Goal: Contribute content: Add original content to the website for others to see

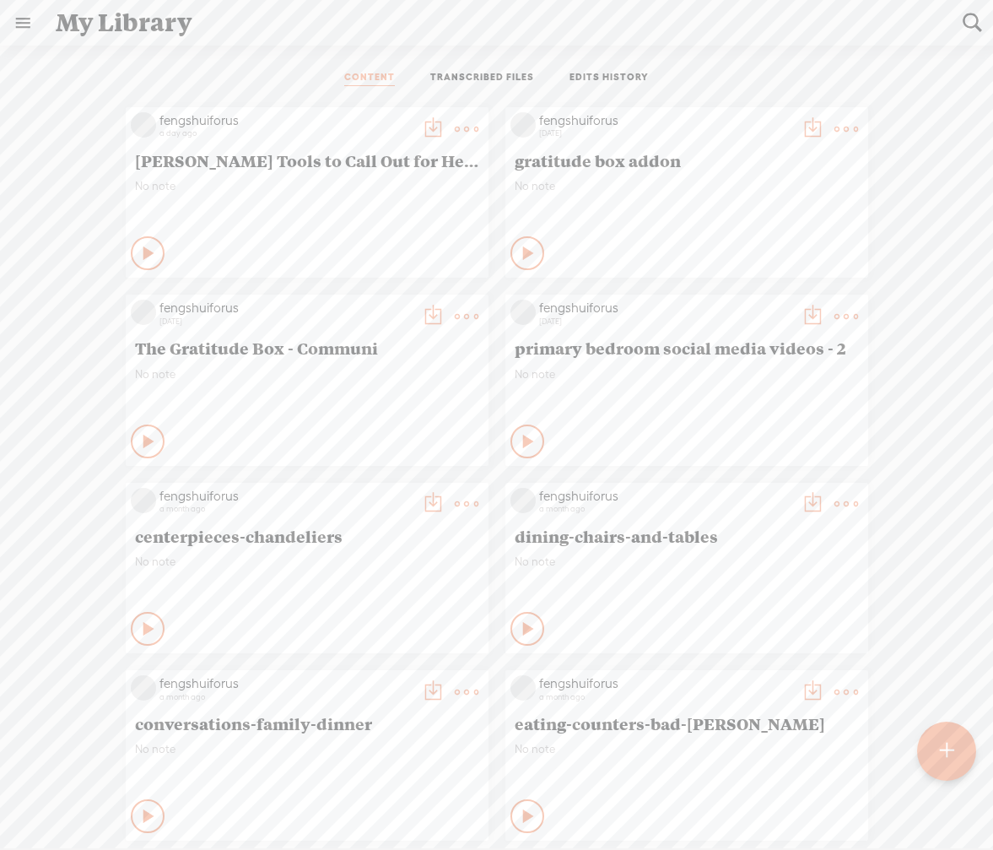
click at [953, 757] on div at bounding box center [946, 750] width 59 height 59
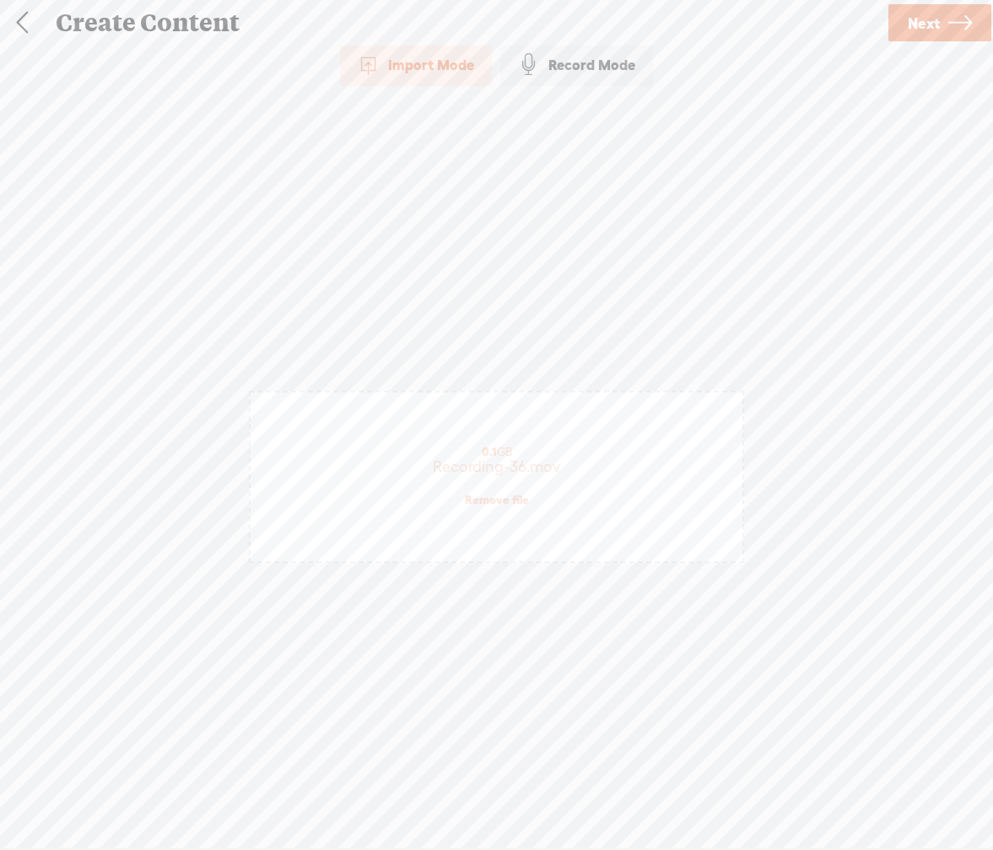
click at [935, 26] on span "Next" at bounding box center [924, 23] width 32 height 43
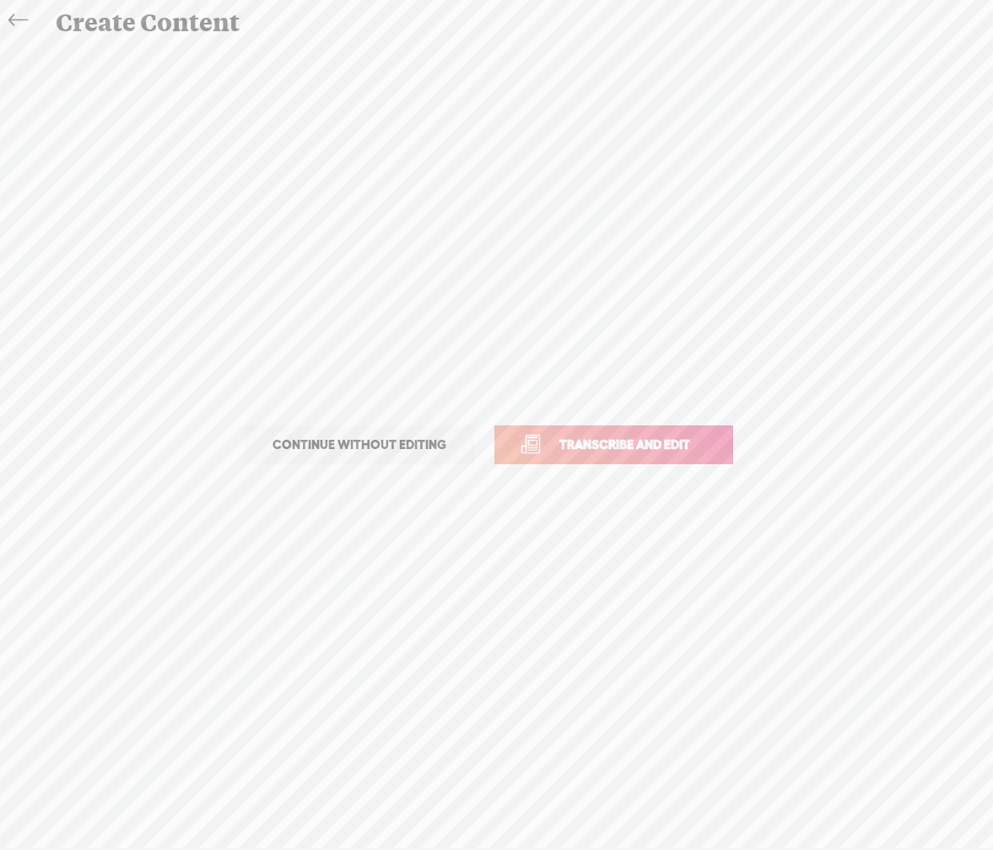
click at [590, 450] on span "Transcribe and edit" at bounding box center [625, 443] width 166 height 19
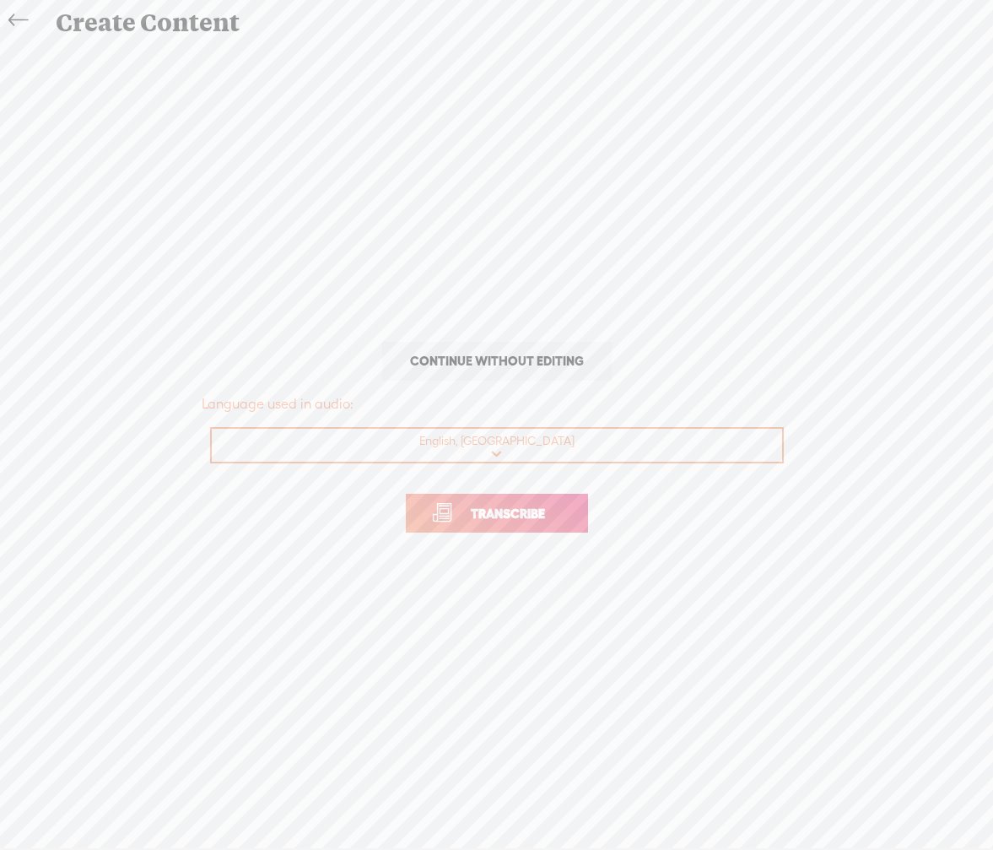
click at [557, 515] on span "Transcribe" at bounding box center [508, 513] width 110 height 19
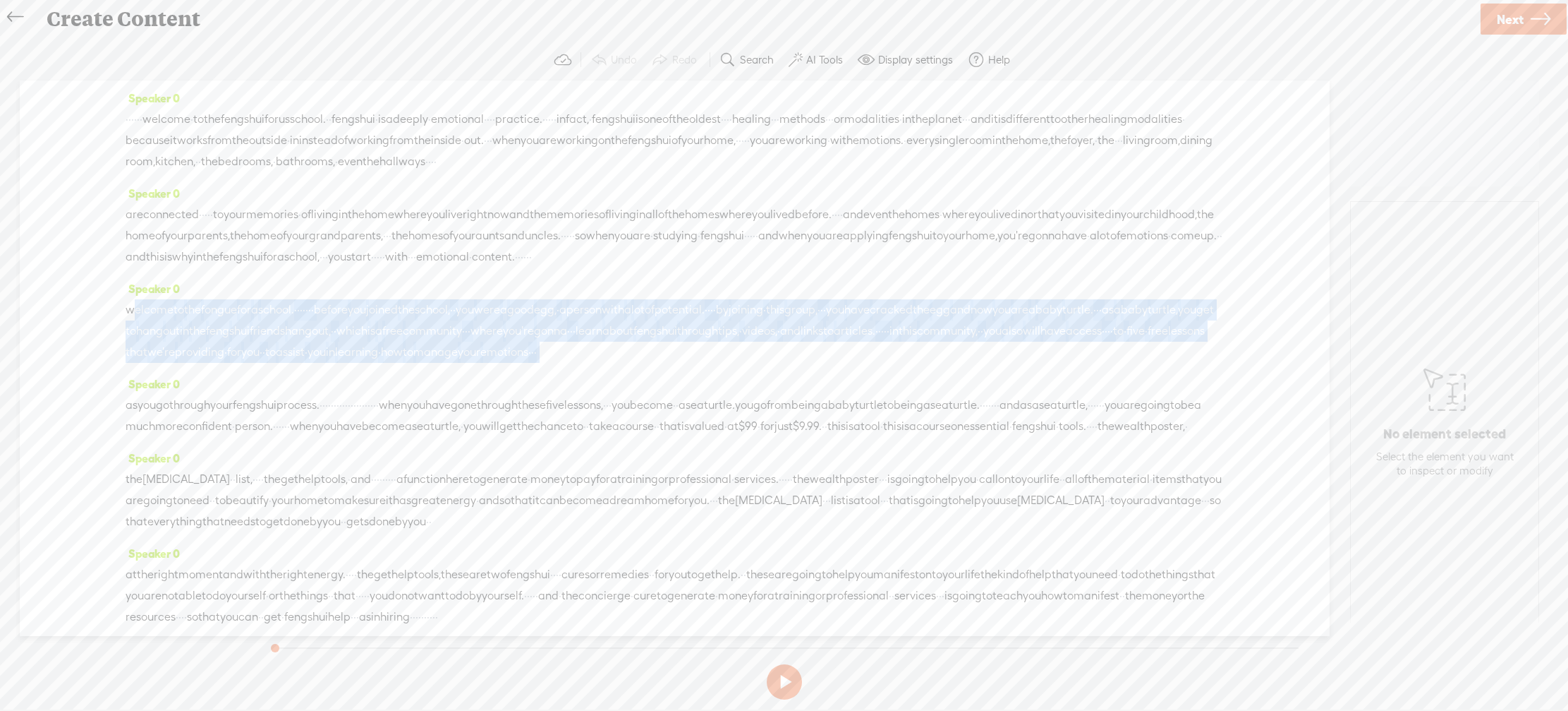
drag, startPoint x: 129, startPoint y: 350, endPoint x: 291, endPoint y: 420, distance: 176.5
click at [291, 363] on div "welcome to the fongue for a school. · · · · · · · before you joined the school,…" at bounding box center [674, 331] width 1098 height 64
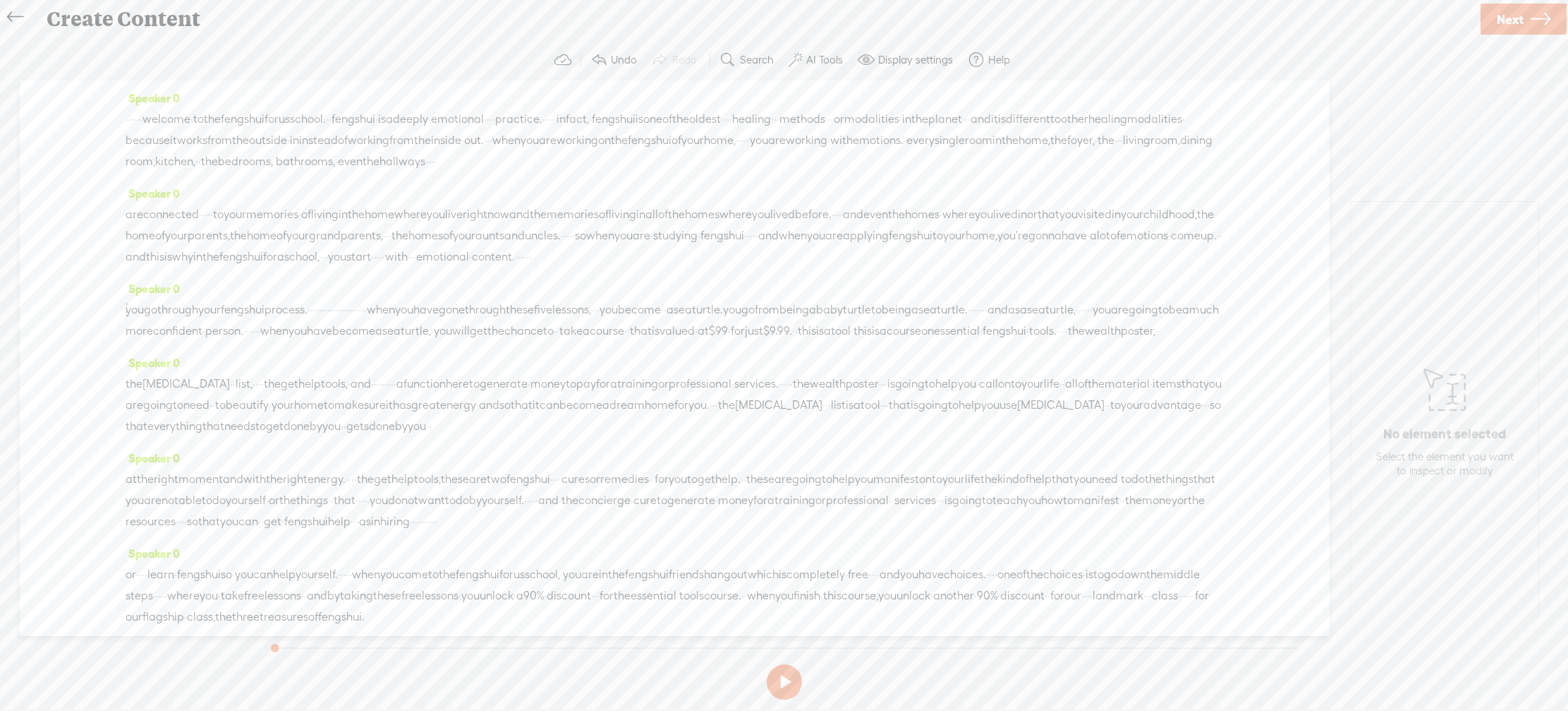
drag, startPoint x: 130, startPoint y: 116, endPoint x: 407, endPoint y: 112, distance: 277.0
click at [406, 112] on div "· · · · · · welcome · to the feng shui for us school. · · feng shui · is a deep…" at bounding box center [674, 141] width 1098 height 64
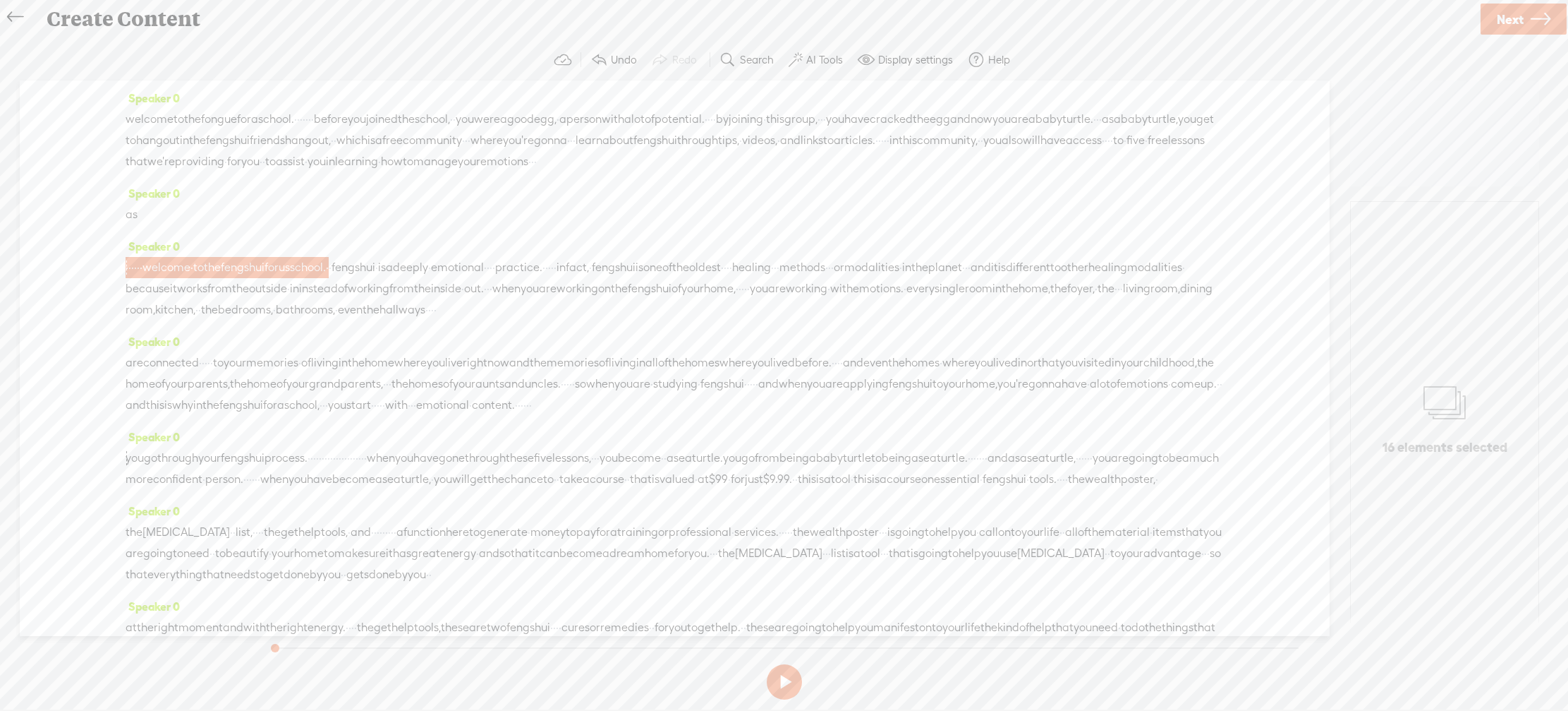
click at [421, 172] on div "welcome to the fongue for a school. · · · · · · · before you joined the school,…" at bounding box center [674, 141] width 1098 height 64
click at [396, 277] on div "Speaker 0 · · · · · · welcome · to the feng shui for us school. · · feng shui ·…" at bounding box center [674, 284] width 1098 height 95
drag, startPoint x: 411, startPoint y: 286, endPoint x: 117, endPoint y: 273, distance: 294.3
click at [117, 273] on div "Speaker 0 welcome to the fongue for a school. · · · · · · · before you joined t…" at bounding box center [675, 358] width 1310 height 555
drag, startPoint x: 190, startPoint y: 233, endPoint x: 130, endPoint y: 233, distance: 60.0
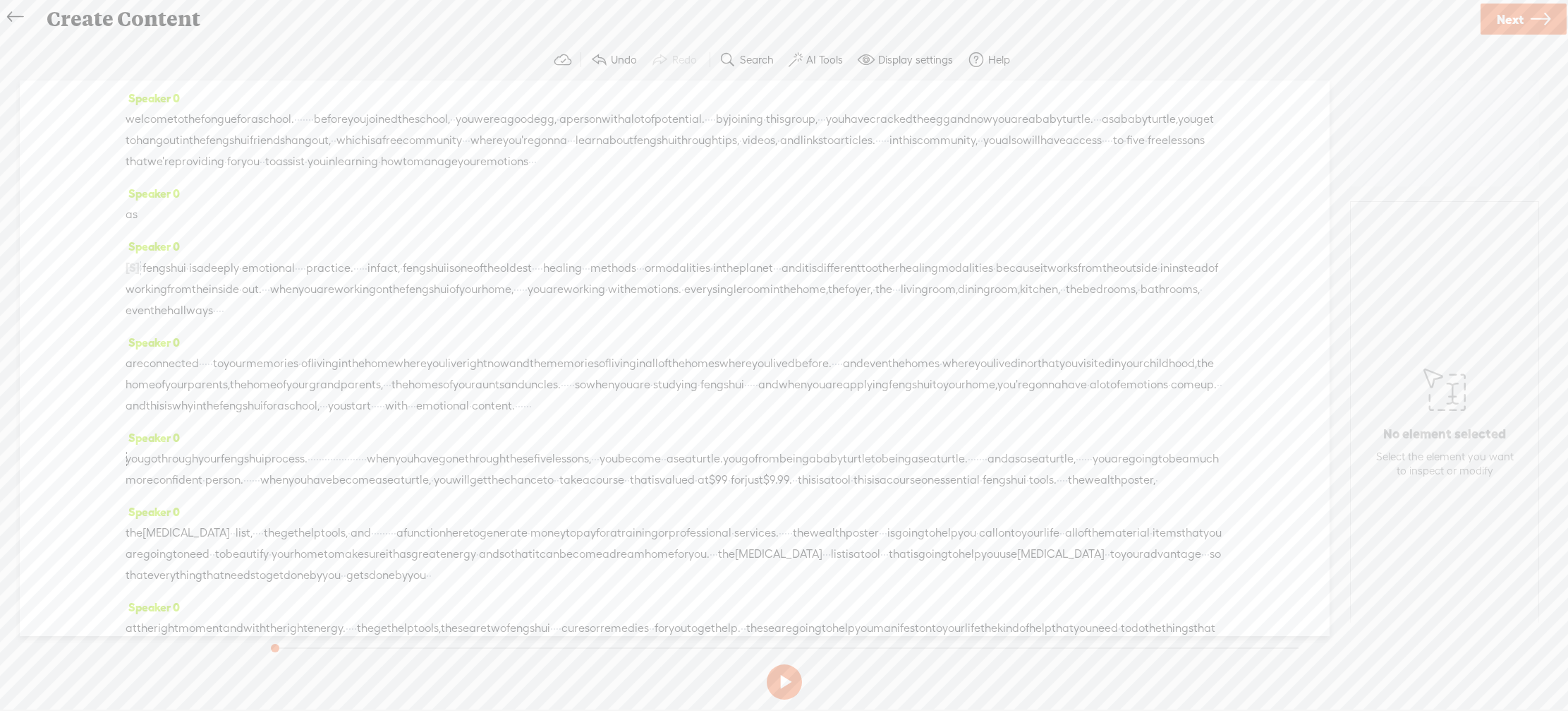
click at [130, 225] on div "as" at bounding box center [674, 214] width 1098 height 21
drag, startPoint x: 41, startPoint y: 199, endPoint x: 60, endPoint y: 201, distance: 19.1
click at [41, 199] on span "Delete" at bounding box center [54, 202] width 33 height 14
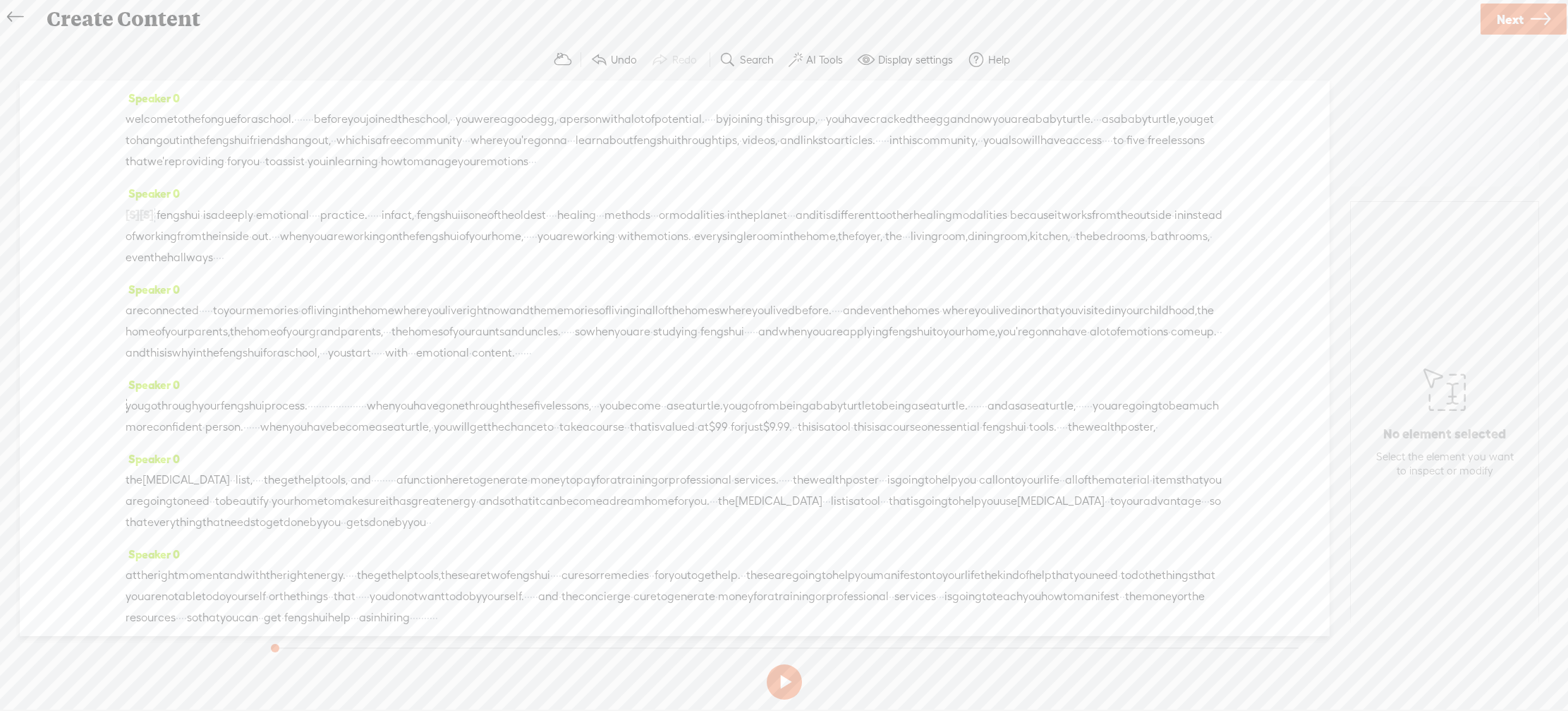
click at [472, 204] on div "Speaker 0 [S] as [S] · · · · · · welcome · to the feng shui for us school. · · …" at bounding box center [674, 230] width 1098 height 96
drag, startPoint x: 150, startPoint y: 232, endPoint x: 125, endPoint y: 230, distance: 25.1
click at [125, 230] on div "as · · · · · · welcome · to the feng shui for us school. · · feng shui · is a d…" at bounding box center [674, 236] width 1098 height 64
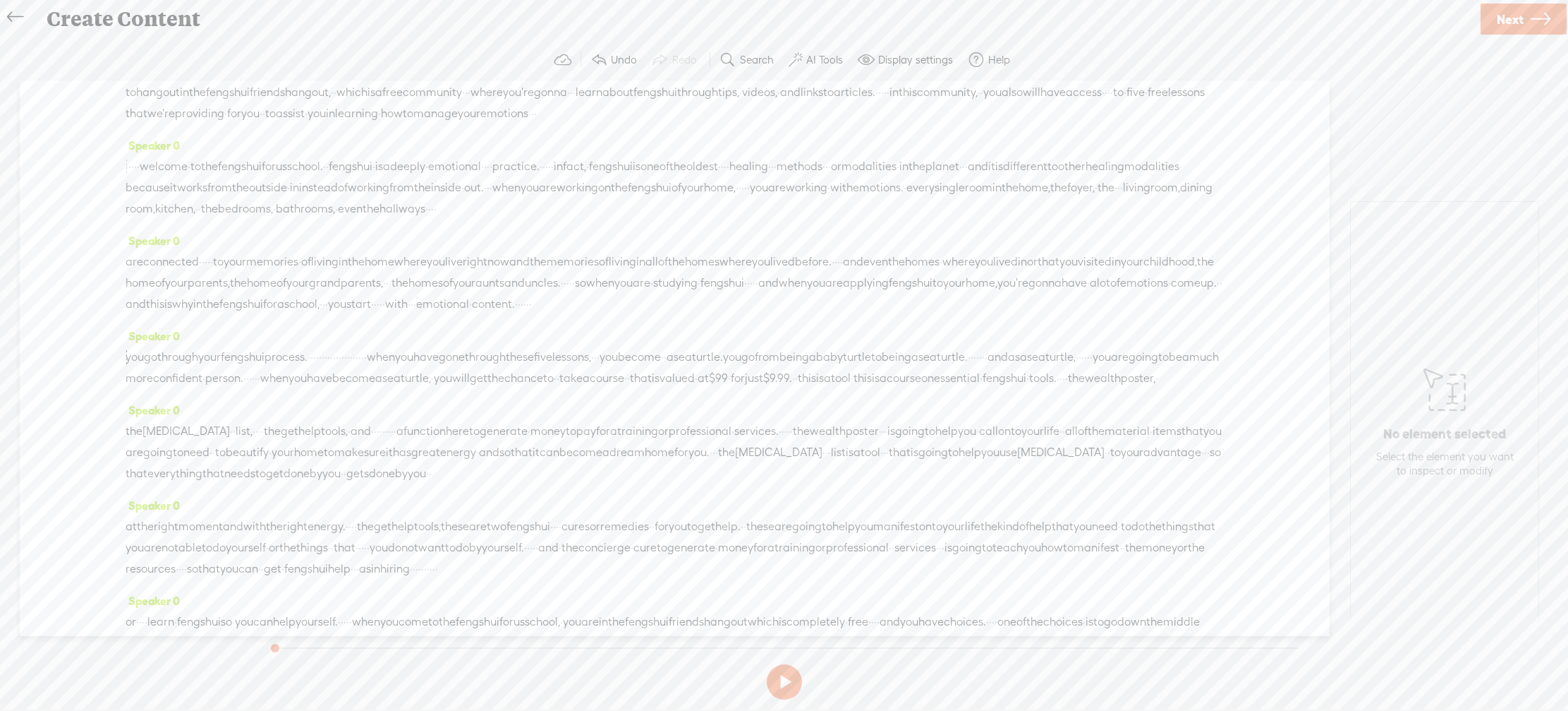
scroll to position [50, 0]
click at [130, 356] on span "you" at bounding box center [135, 345] width 18 height 21
click at [130, 361] on span "you" at bounding box center [135, 350] width 18 height 21
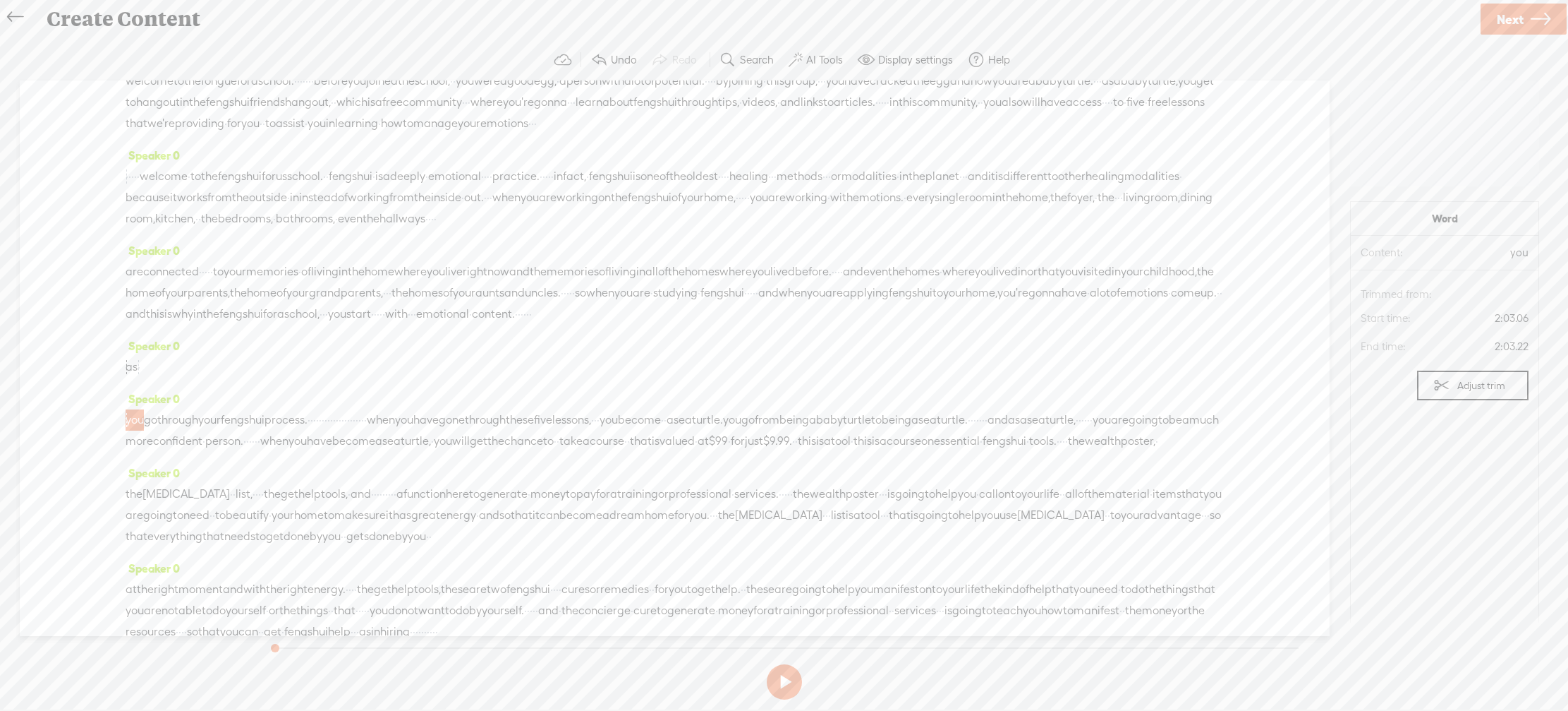
scroll to position [0, 0]
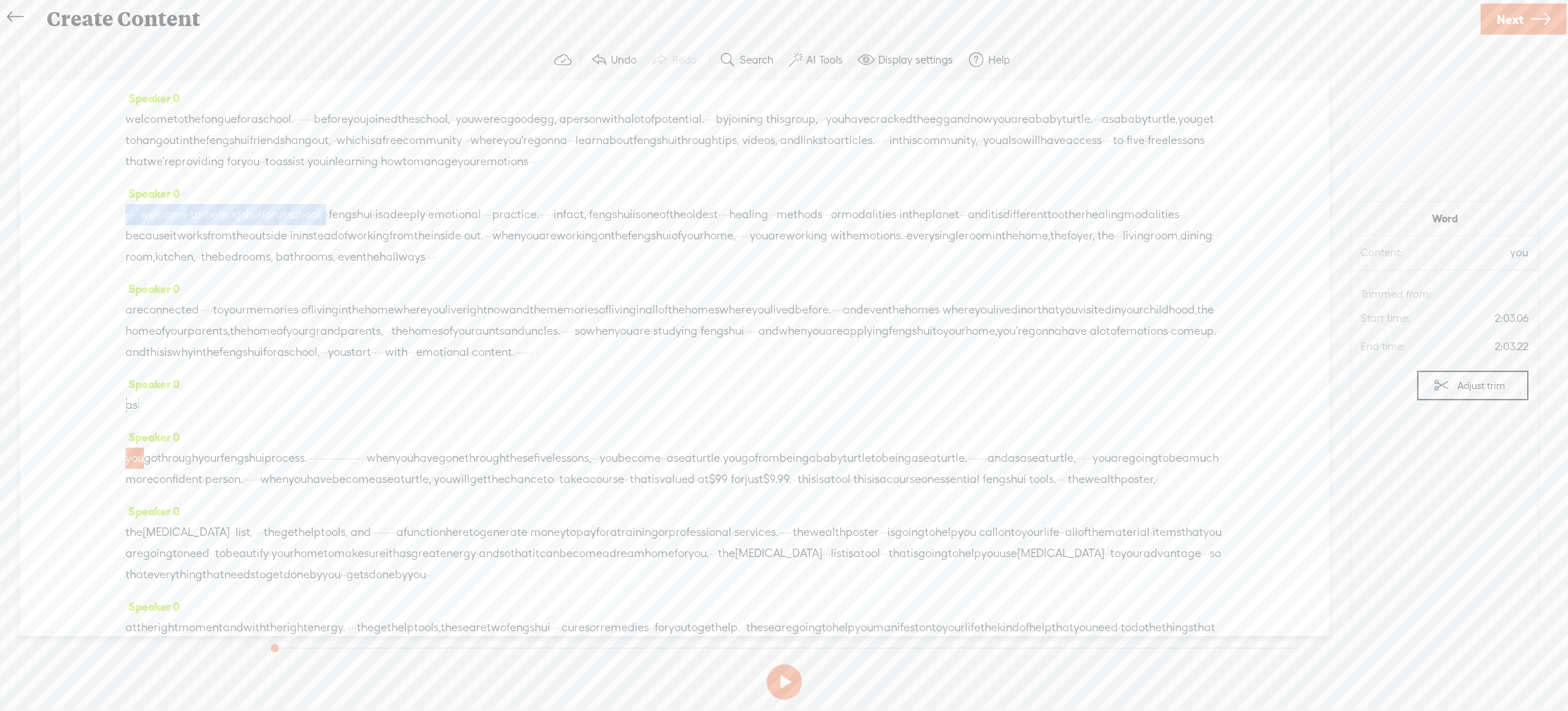
drag, startPoint x: 398, startPoint y: 238, endPoint x: 125, endPoint y: 230, distance: 273.1
click at [125, 230] on div "Speaker 0 welcome to the fongue for a school. · · · · · · · before you joined t…" at bounding box center [675, 358] width 1310 height 555
click at [480, 172] on span "emotions" at bounding box center [503, 161] width 48 height 21
click at [263, 147] on span at bounding box center [253, 148] width 21 height 25
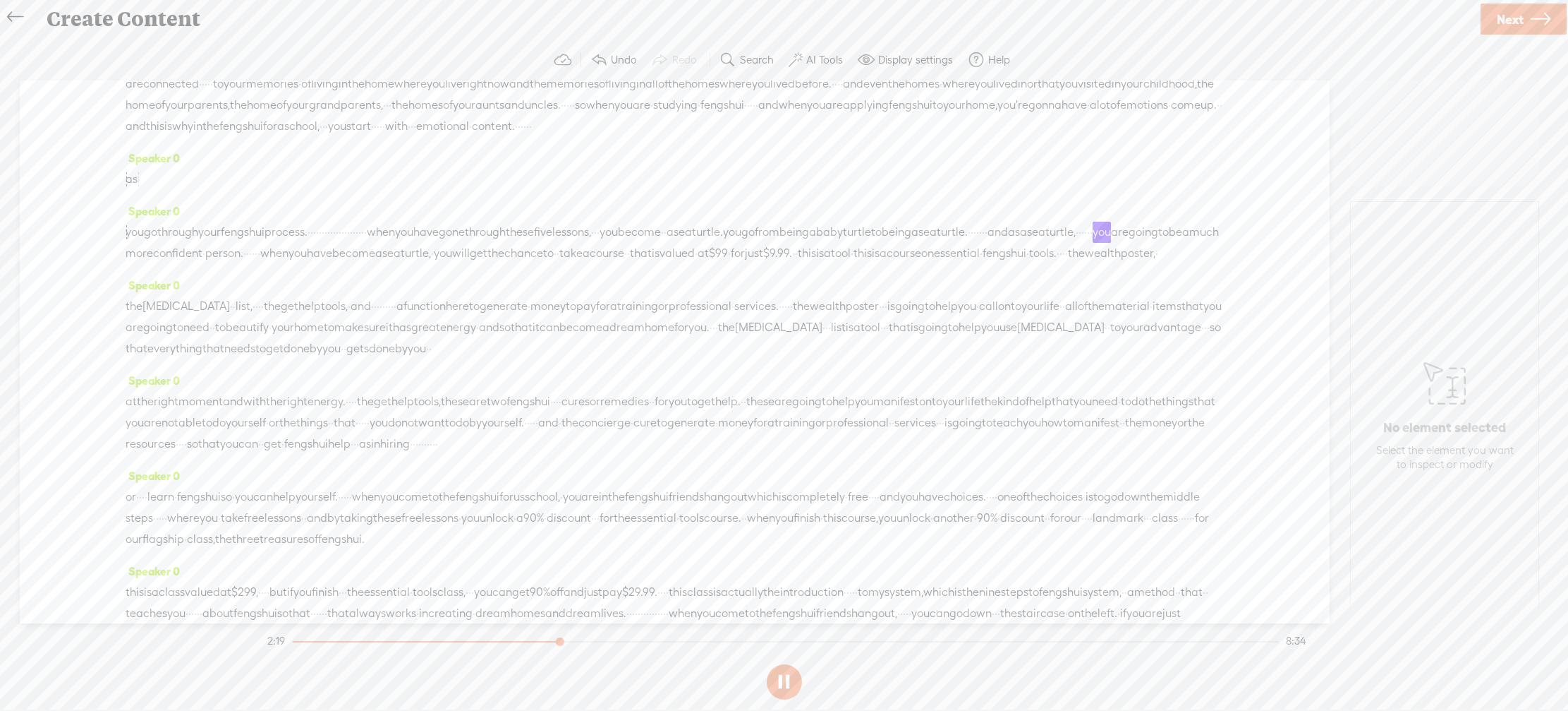
scroll to position [224, 0]
click at [800, 54] on span at bounding box center [795, 60] width 14 height 17
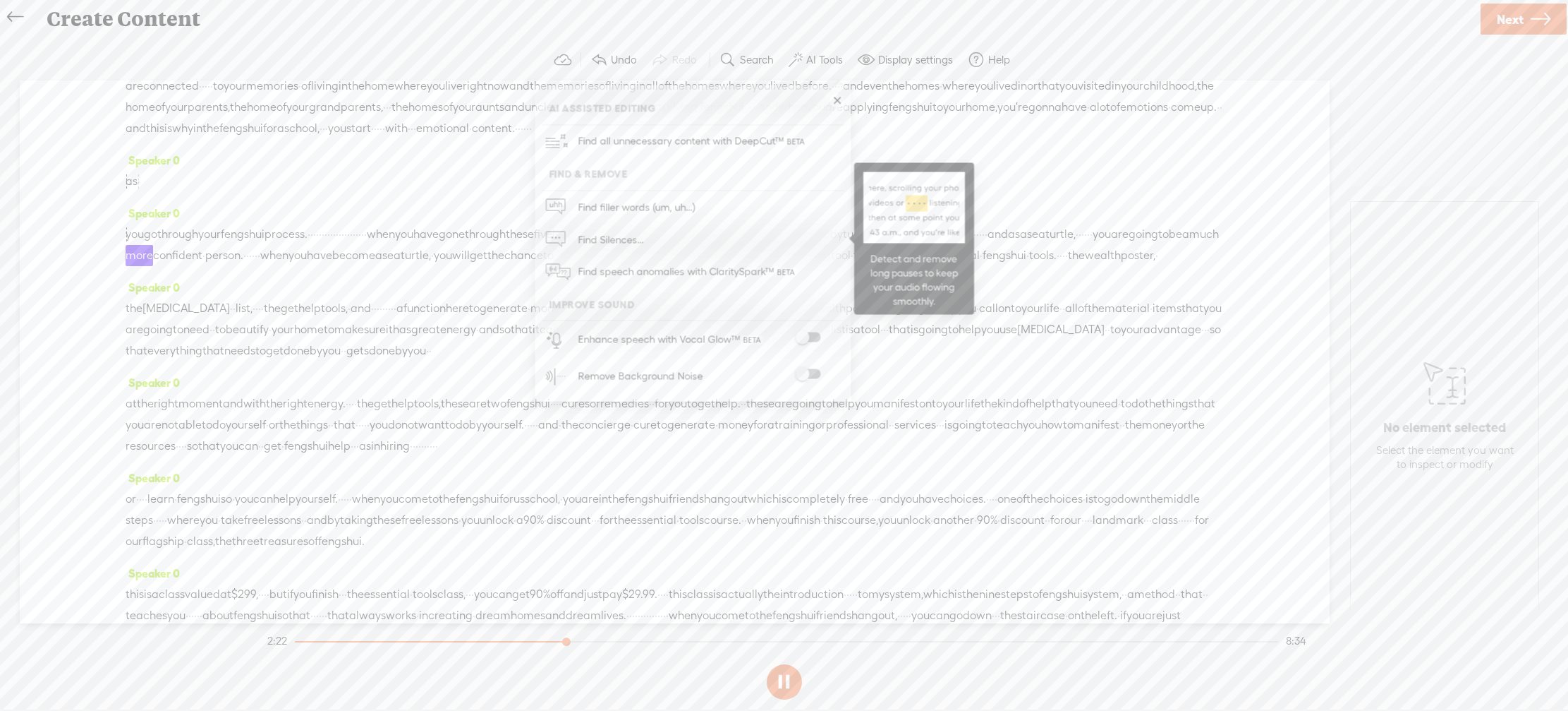
click at [626, 236] on span "Find Silences..." at bounding box center [610, 239] width 75 height 32
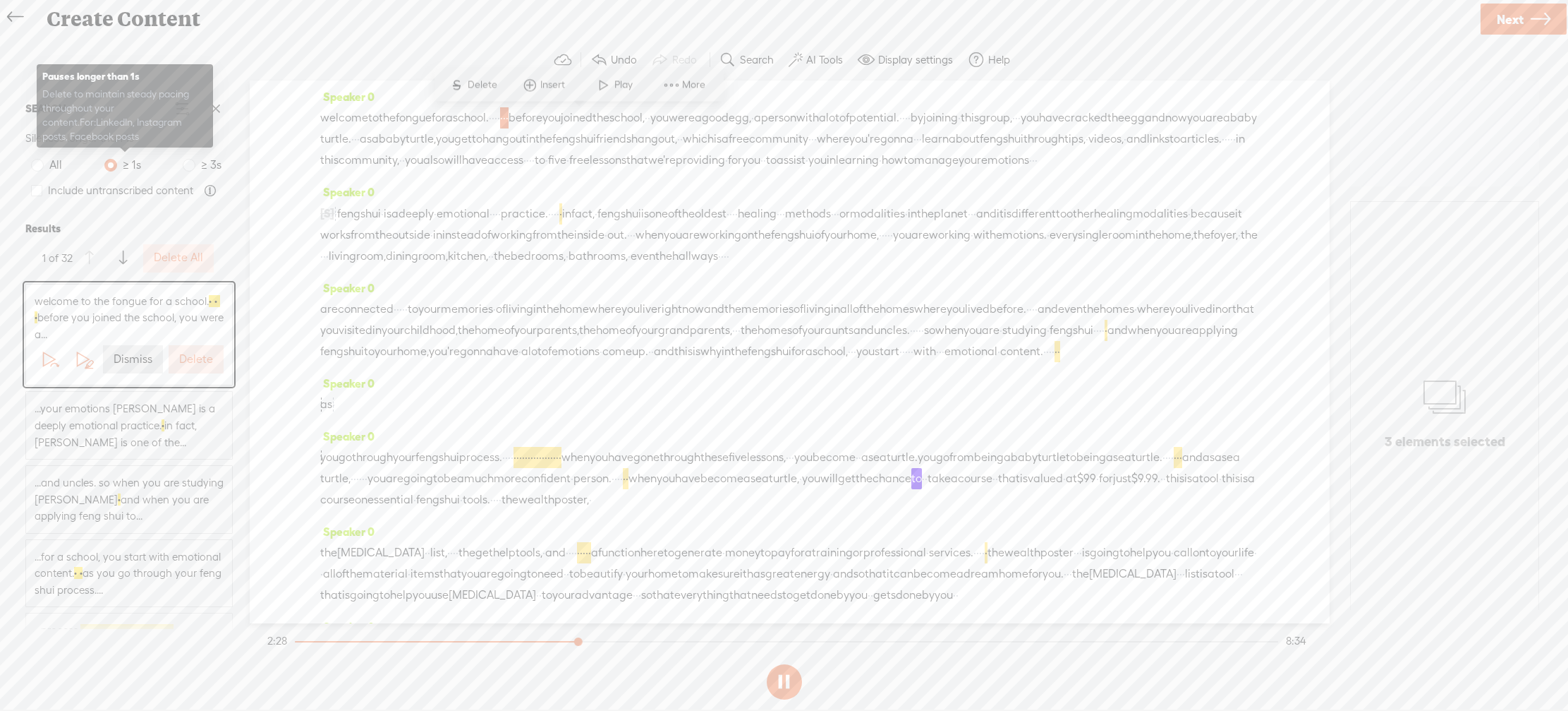
scroll to position [0, 0]
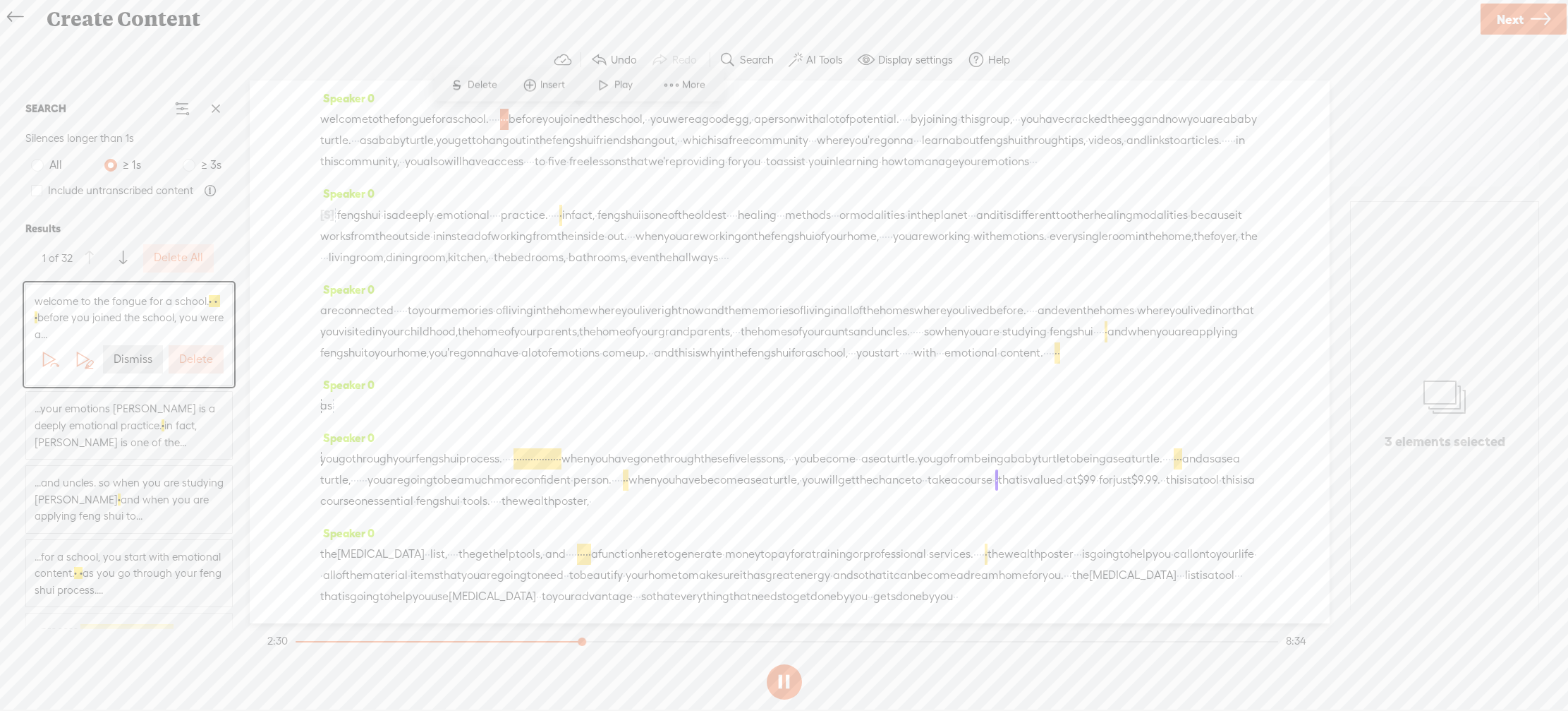
click at [187, 252] on label "Delete All" at bounding box center [178, 258] width 49 height 15
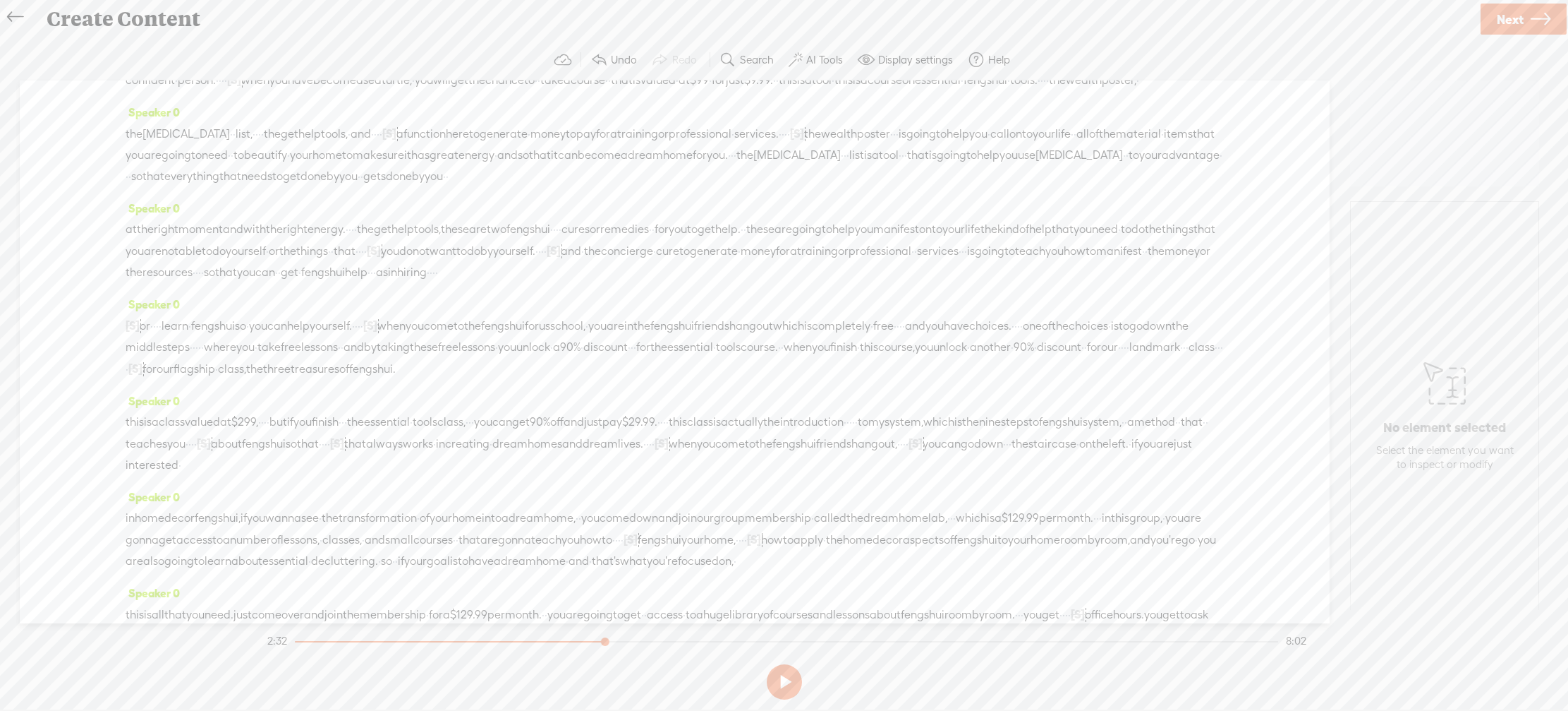
scroll to position [400, 0]
drag, startPoint x: 341, startPoint y: 145, endPoint x: 270, endPoint y: 137, distance: 71.4
click at [269, 94] on div "you go through your feng shui process. · · · · [S] · · · · · · · · · · · · · · …" at bounding box center [674, 72] width 1098 height 43
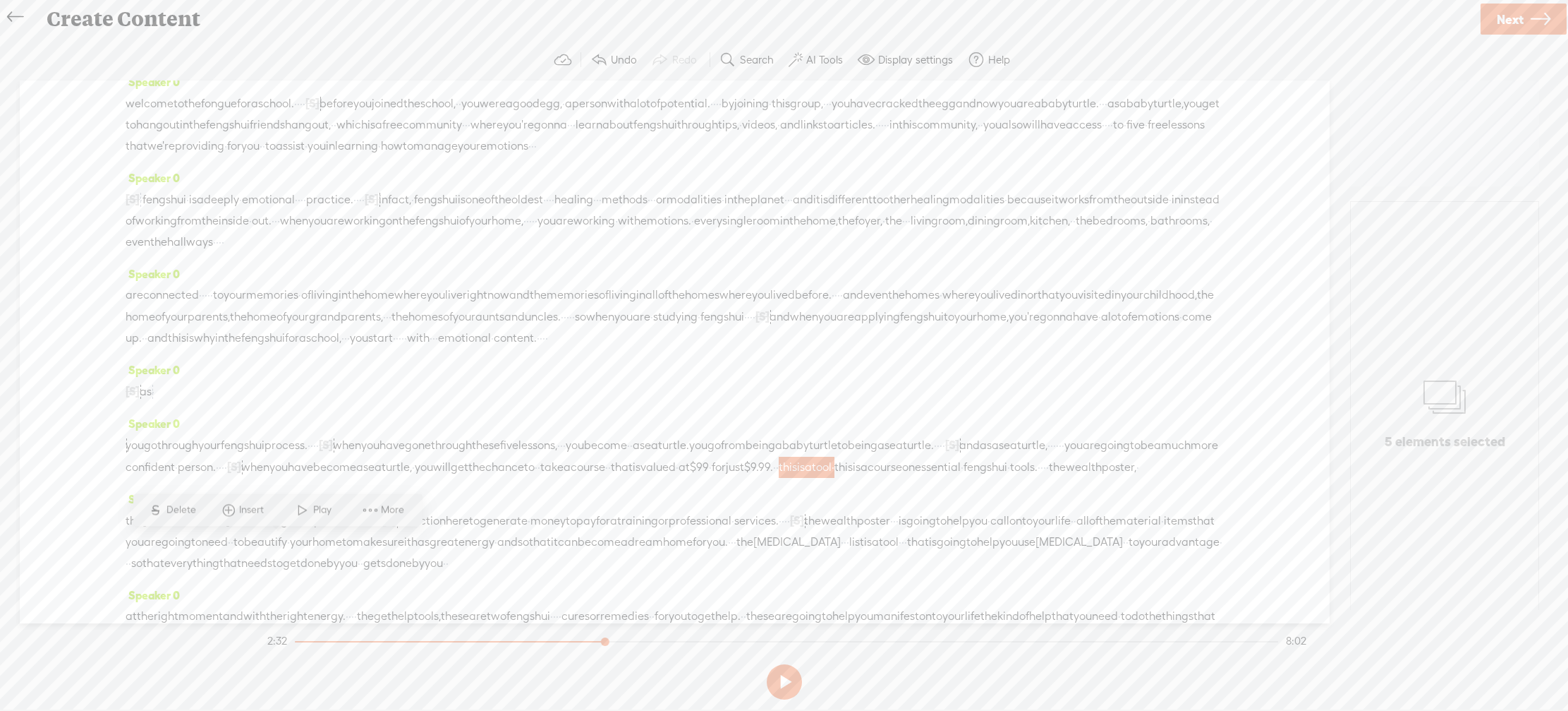
scroll to position [0, 0]
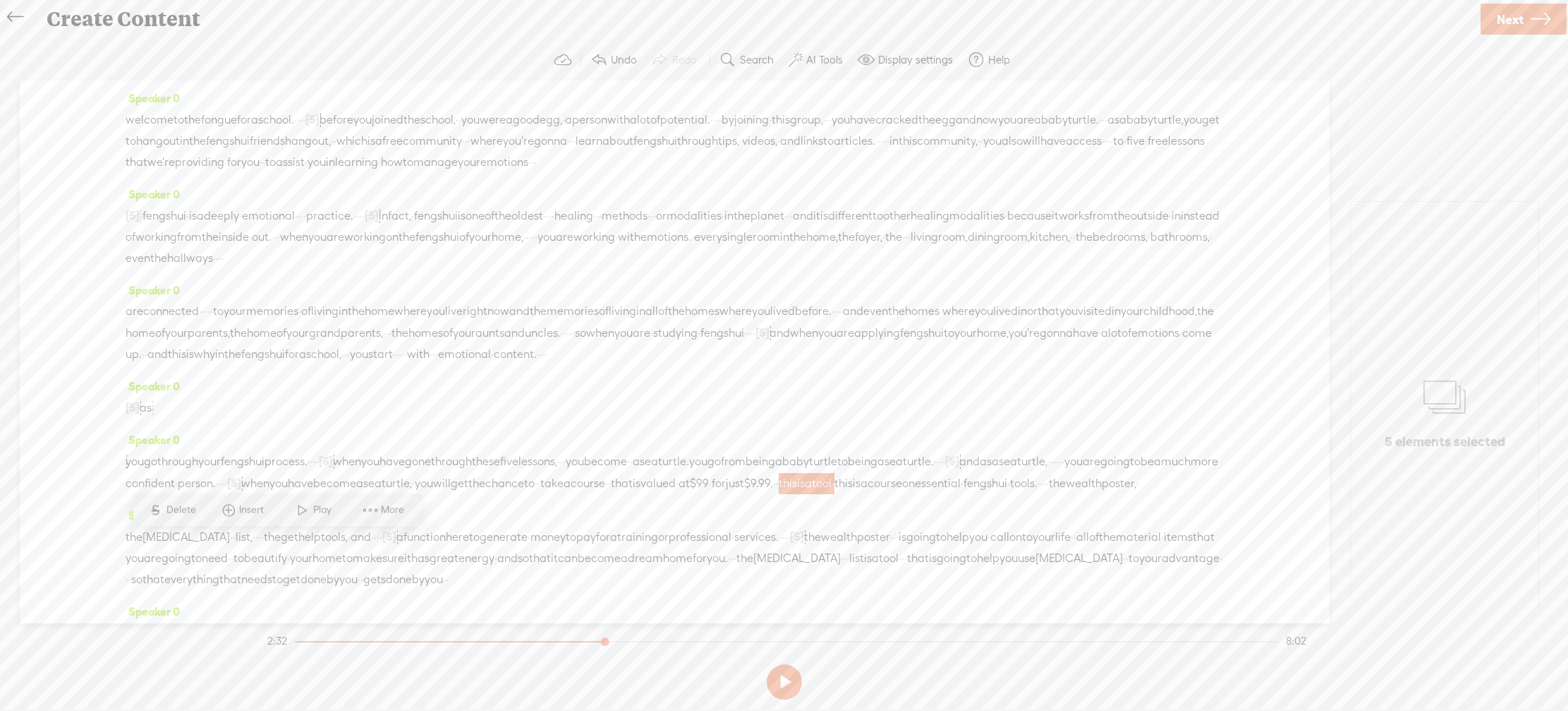
click at [176, 509] on span "Delete" at bounding box center [183, 509] width 33 height 14
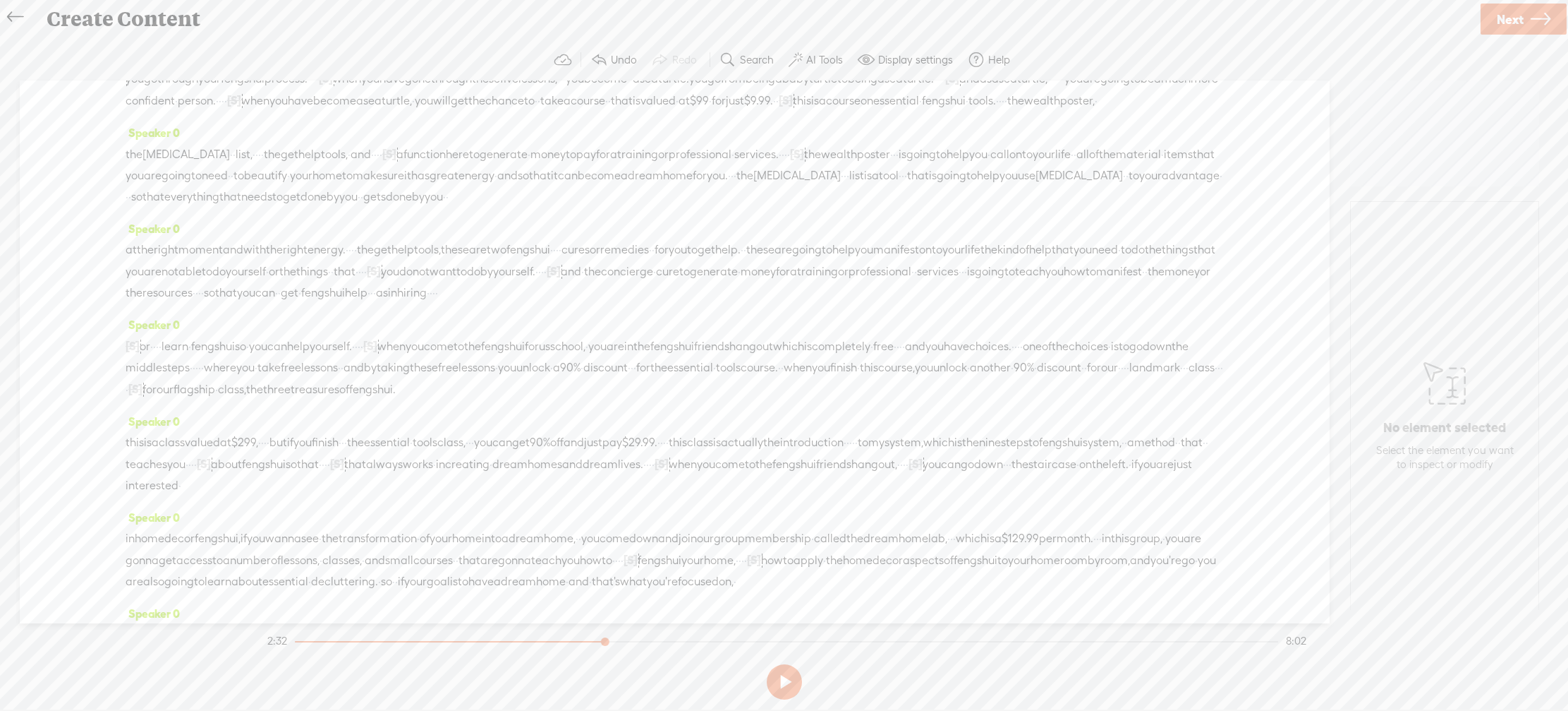
scroll to position [386, 0]
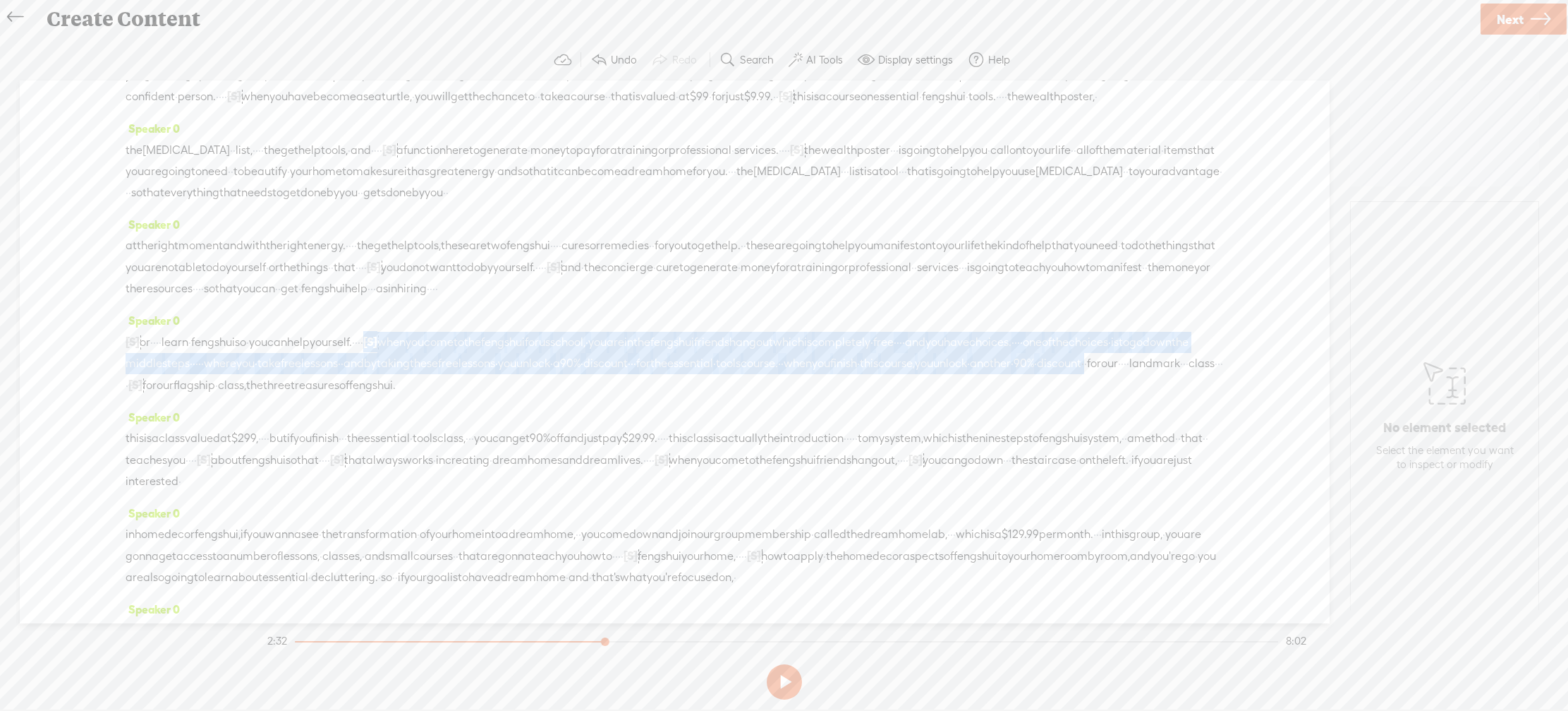
drag, startPoint x: 467, startPoint y: 443, endPoint x: 647, endPoint y: 480, distance: 183.8
click at [647, 396] on div "[S] · · · · · · or · · · · learn · feng shui so · you can help yourself. · · · …" at bounding box center [674, 364] width 1098 height 65
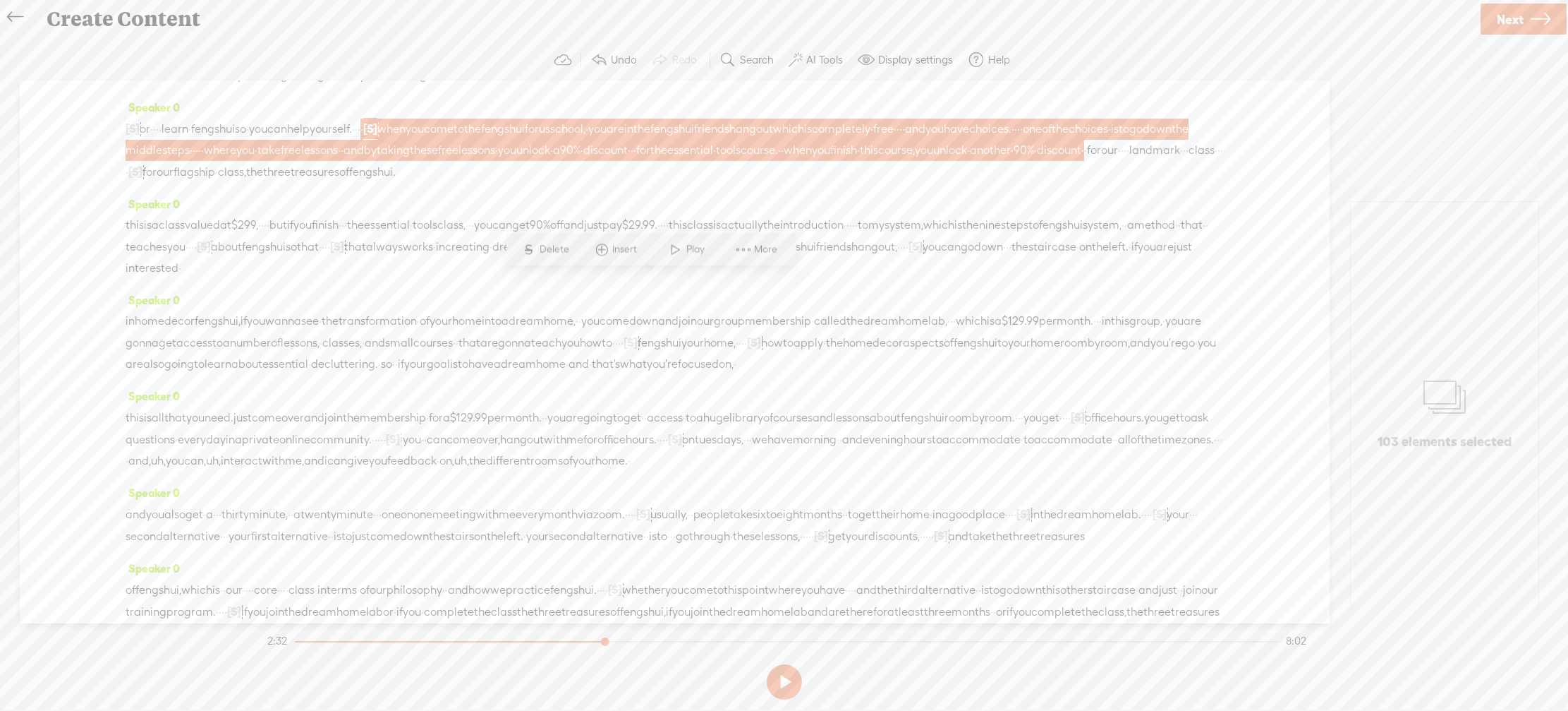
scroll to position [589, 0]
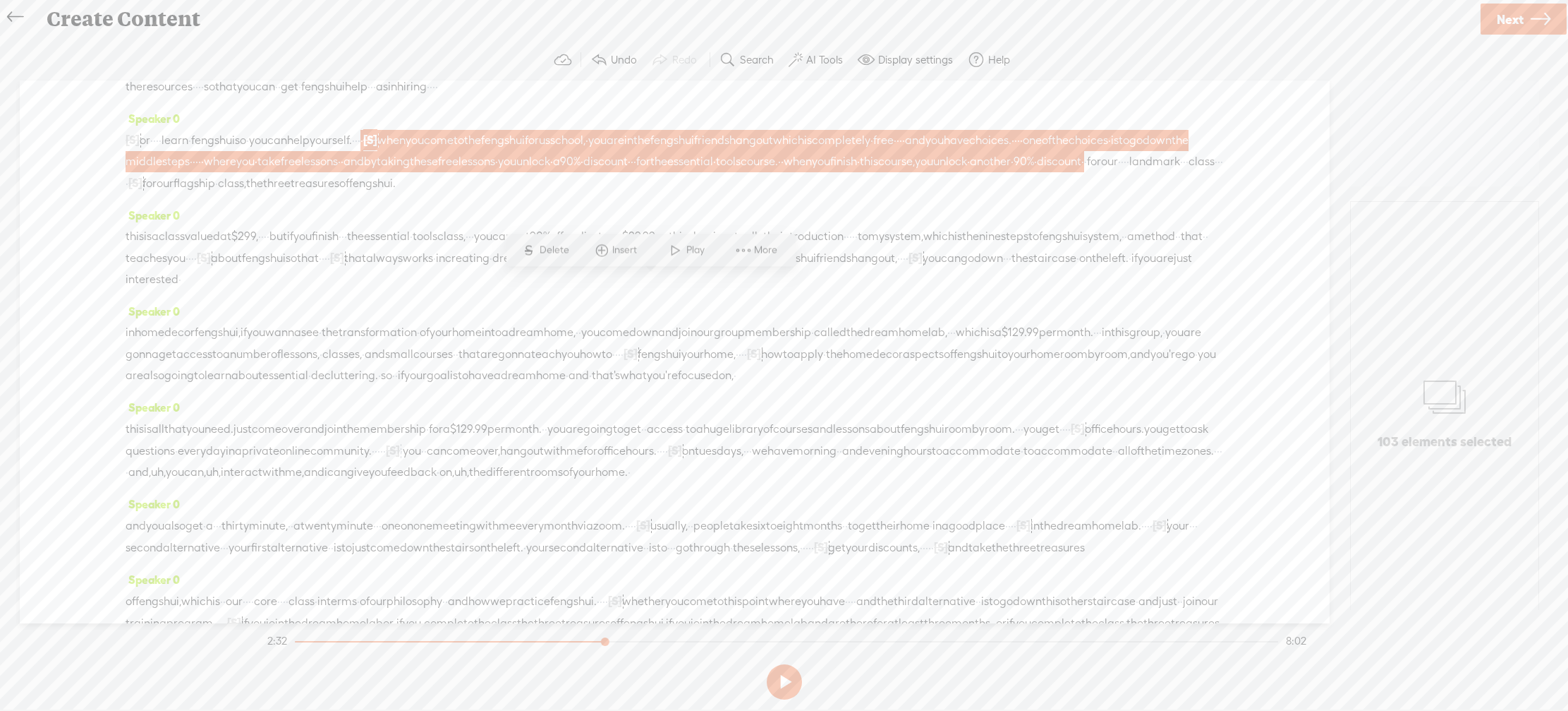
click at [561, 205] on div "Speaker 0 [S] · · · · · · or · · · · learn · feng shui so · you can help yourse…" at bounding box center [674, 156] width 1098 height 97
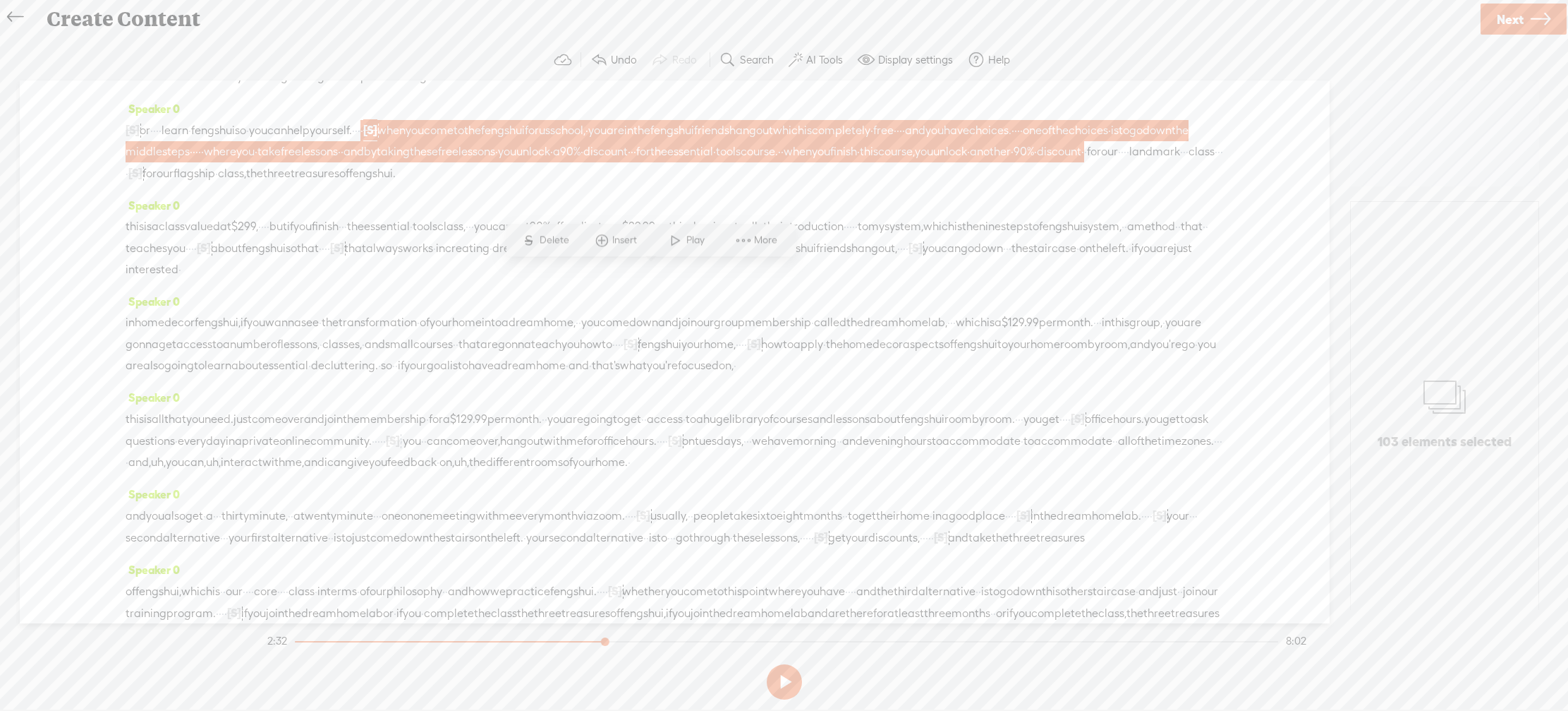
click at [539, 195] on div "Speaker 0 [S] · · · · · · or · · · · learn · feng shui so · you can help yourse…" at bounding box center [674, 146] width 1098 height 97
click at [465, 187] on div "[S] · · · · · · or · · · · learn · feng shui so · you can help yourself. · · · …" at bounding box center [674, 155] width 1098 height 65
click at [455, 101] on div "Speaker 0 at the right moment and with the right energy. · · · · the get help t…" at bounding box center [674, 53] width 1098 height 96
click at [830, 69] on span "manifest" at bounding box center [1119, 58] width 46 height 21
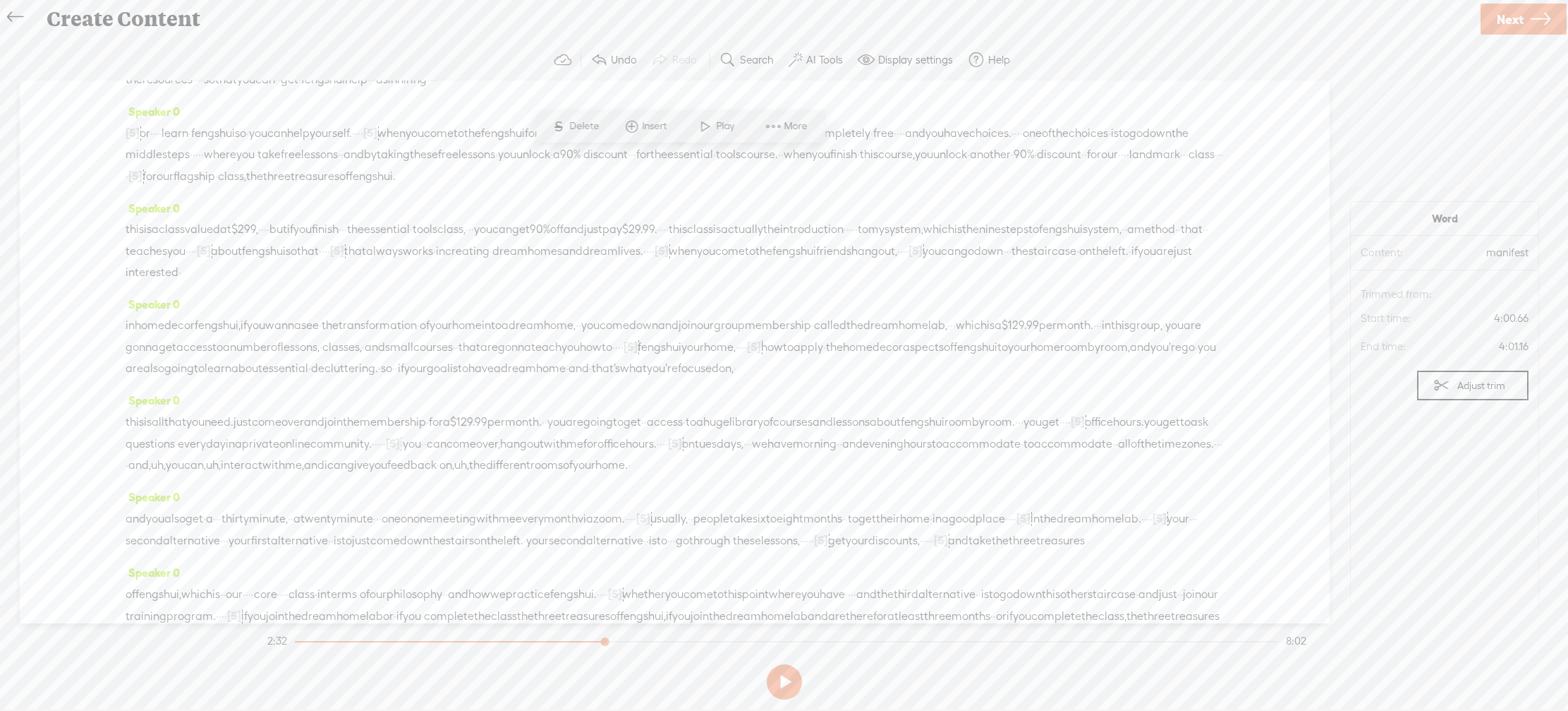
click at [830, 69] on span "manifest" at bounding box center [1119, 58] width 46 height 21
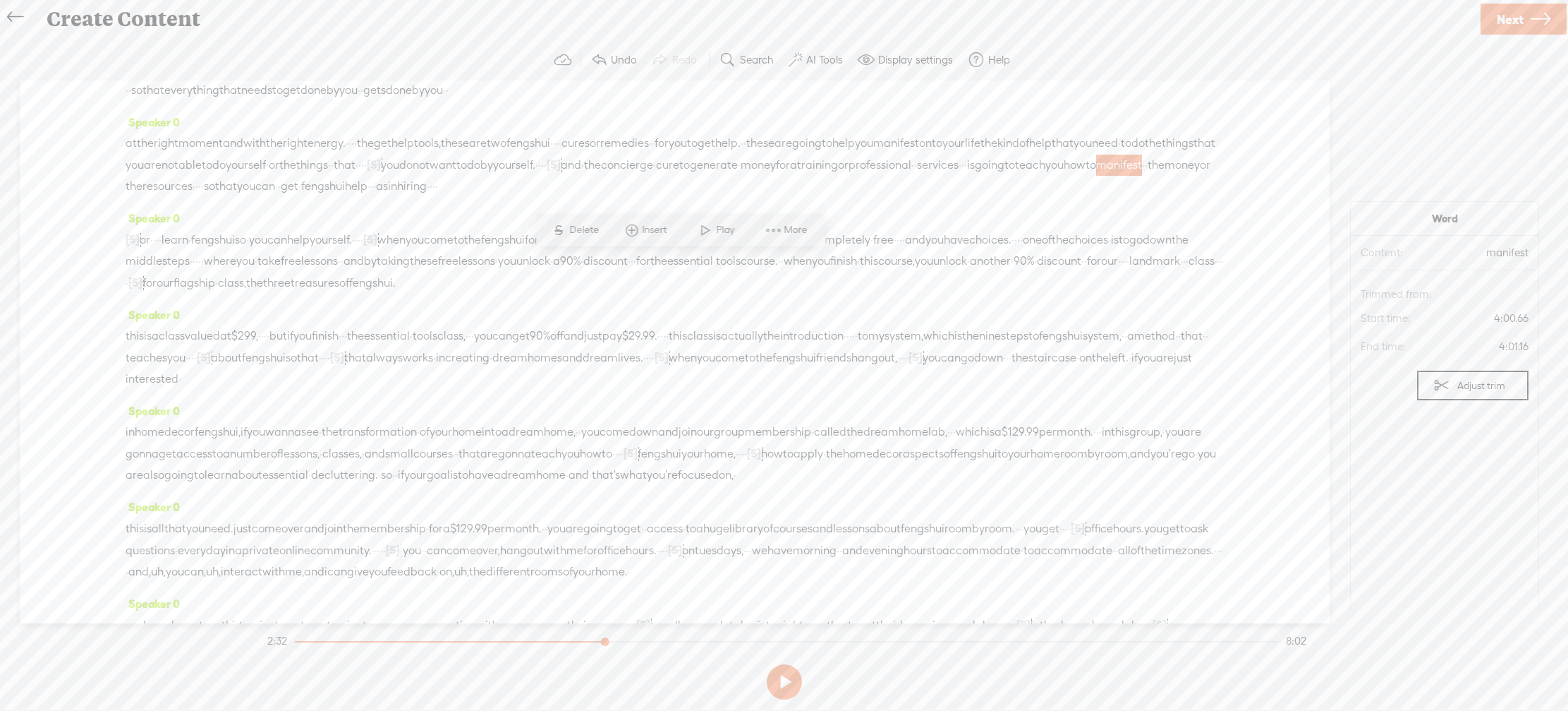
scroll to position [481, 0]
drag, startPoint x: 494, startPoint y: 344, endPoint x: 525, endPoint y: 357, distance: 33.6
click at [525, 301] on div "[S] · · · · · · or · · · · learn · feng shui so · you can help yourself. · · · …" at bounding box center [674, 269] width 1098 height 65
click at [830, 258] on span "·" at bounding box center [1021, 247] width 3 height 21
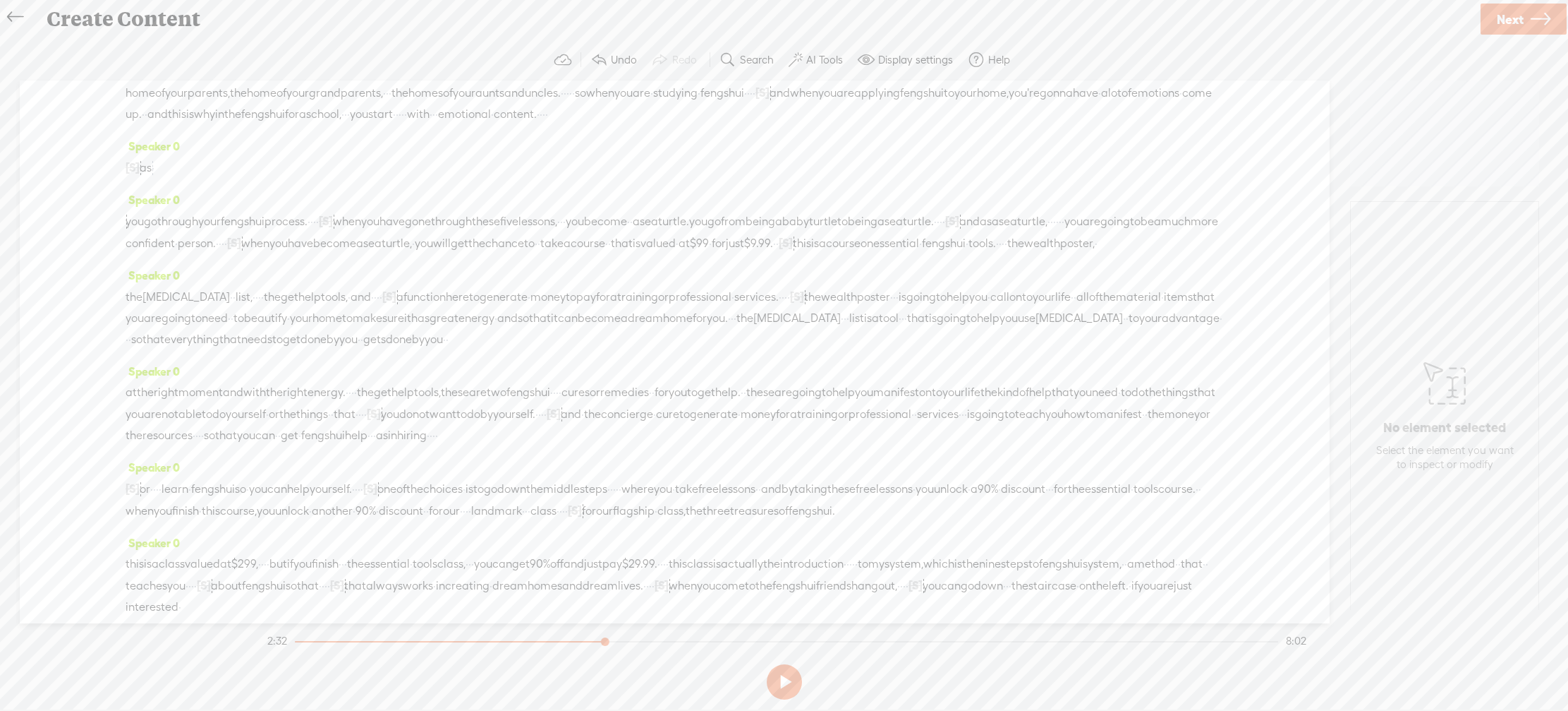
scroll to position [246, 0]
click at [310, 220] on span "·" at bounding box center [309, 209] width 3 height 21
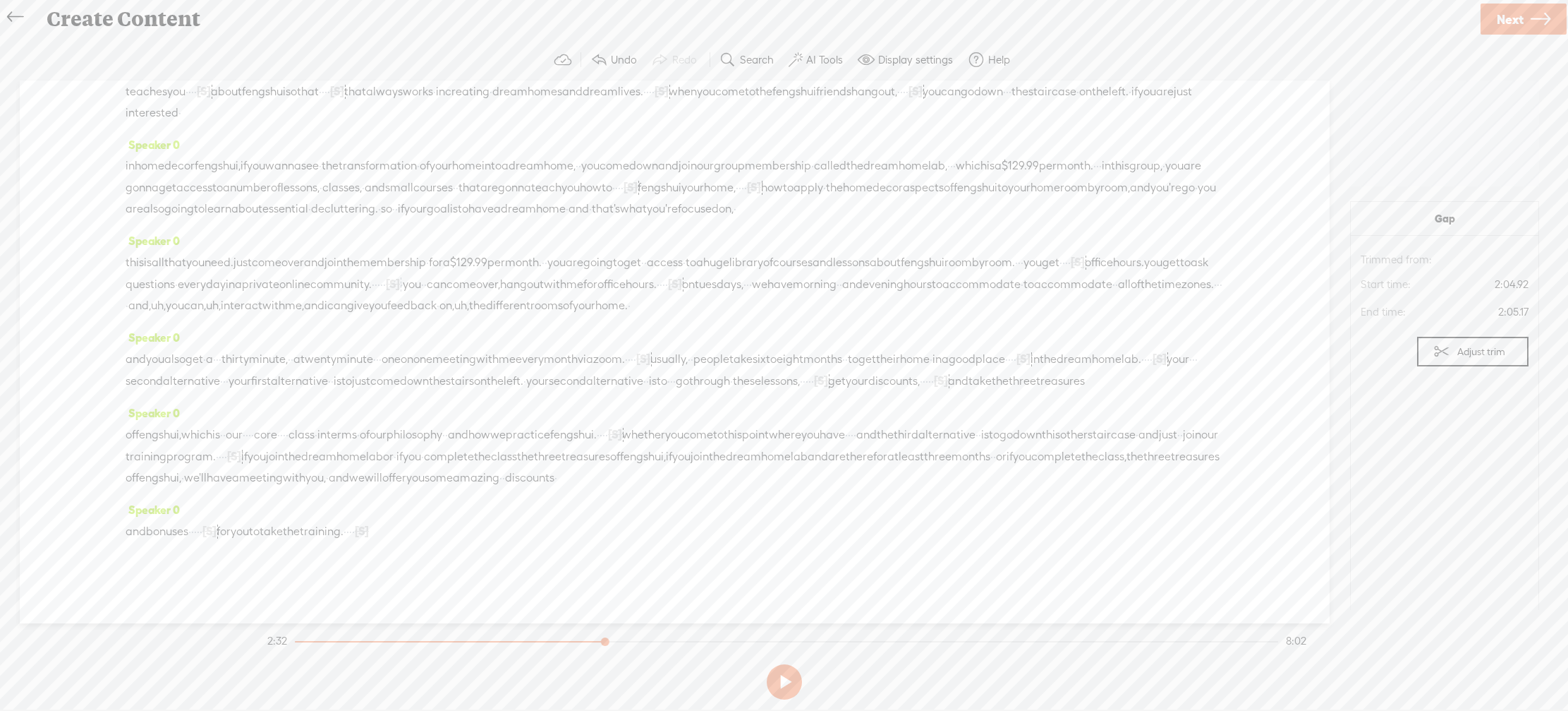
scroll to position [817, 0]
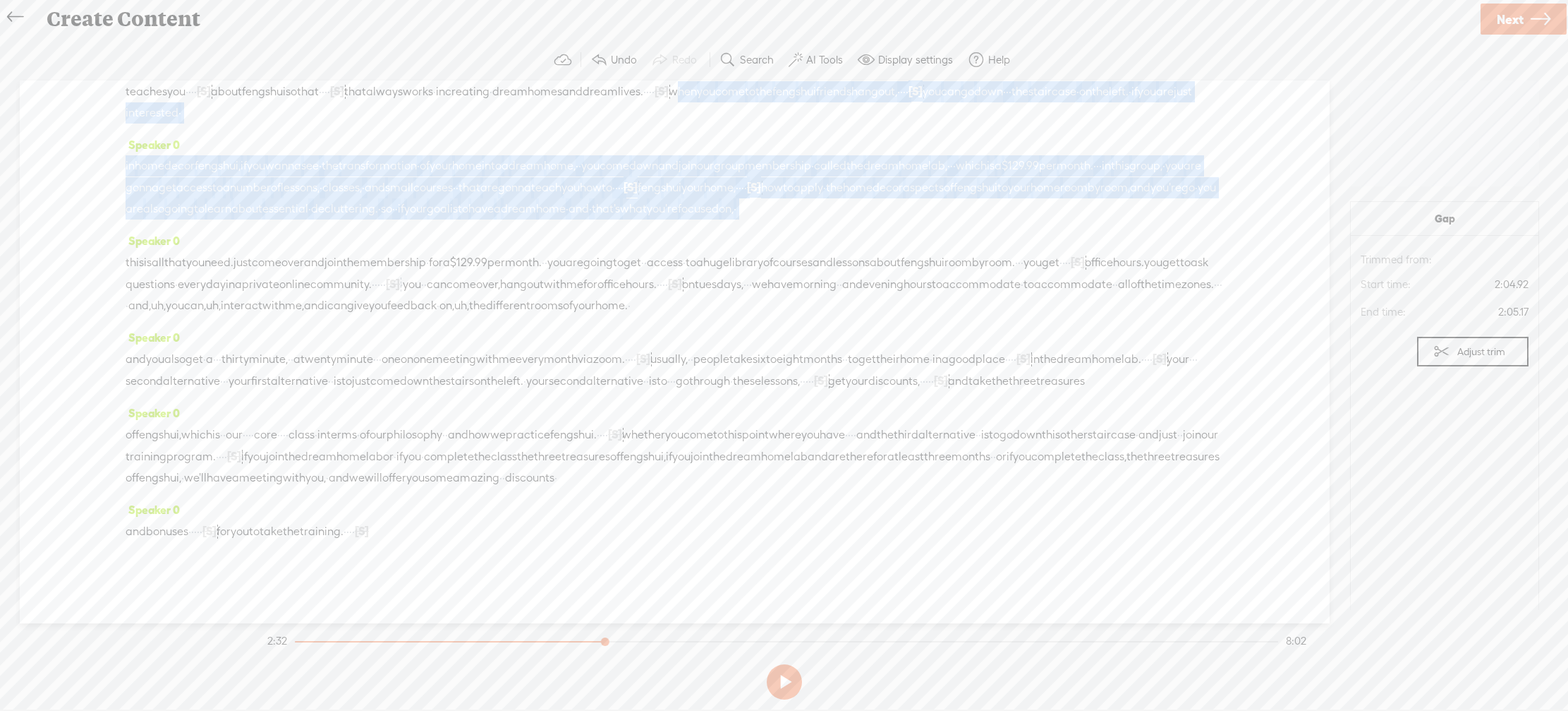
drag, startPoint x: 146, startPoint y: 258, endPoint x: 602, endPoint y: 370, distance: 469.6
click at [602, 370] on div "Speaker 0 welcome to the fongue for a school. · · · · [S] · · · before you join…" at bounding box center [675, 351] width 1310 height 543
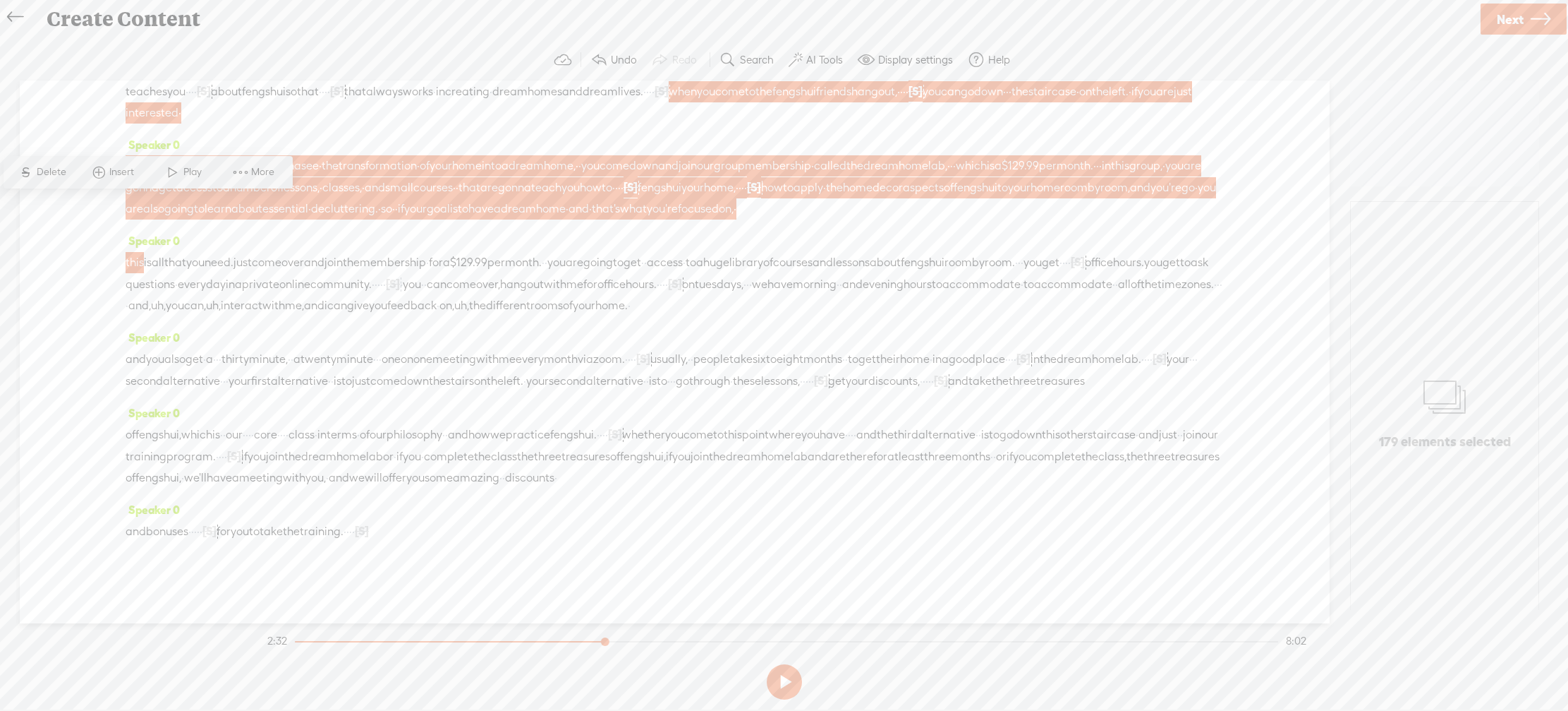
scroll to position [1043, 0]
click at [602, 424] on span "·" at bounding box center [600, 434] width 3 height 21
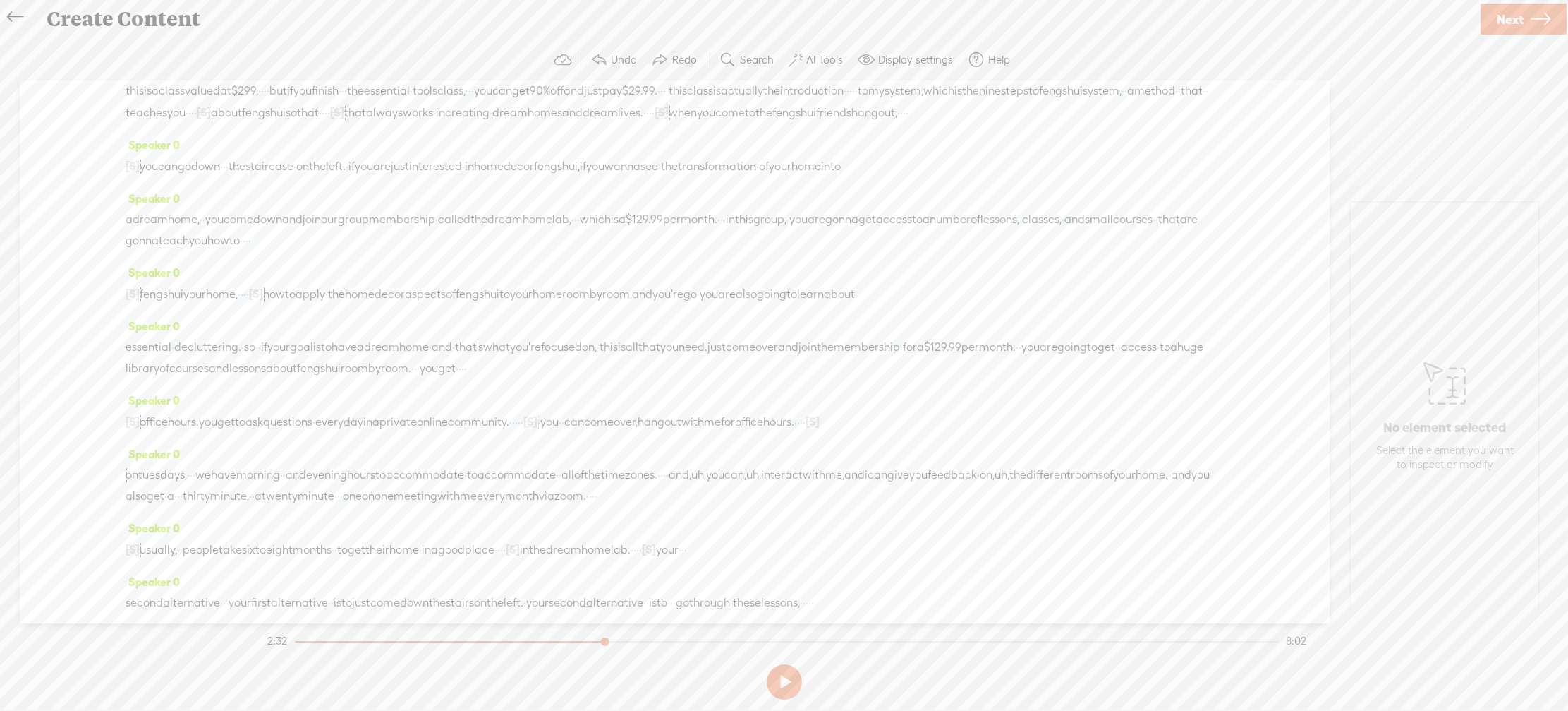
scroll to position [702, 0]
drag, startPoint x: 147, startPoint y: 318, endPoint x: 569, endPoint y: 366, distance: 424.7
click at [569, 366] on div "Speaker 0 welcome to the fongue for a school. · · · · [S] · · · before you join…" at bounding box center [675, 351] width 1310 height 543
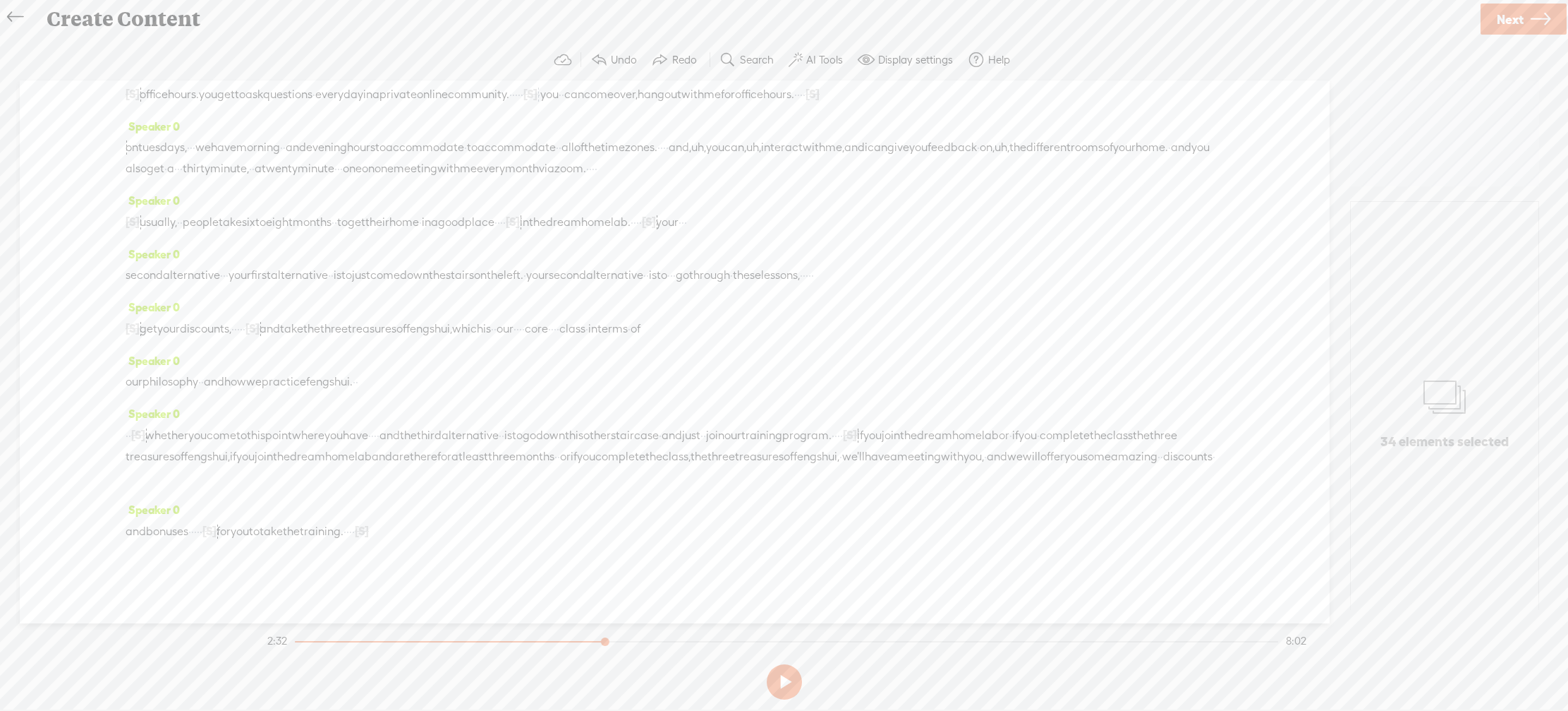
scroll to position [1235, 0]
click at [636, 222] on span "·" at bounding box center [635, 222] width 3 height 21
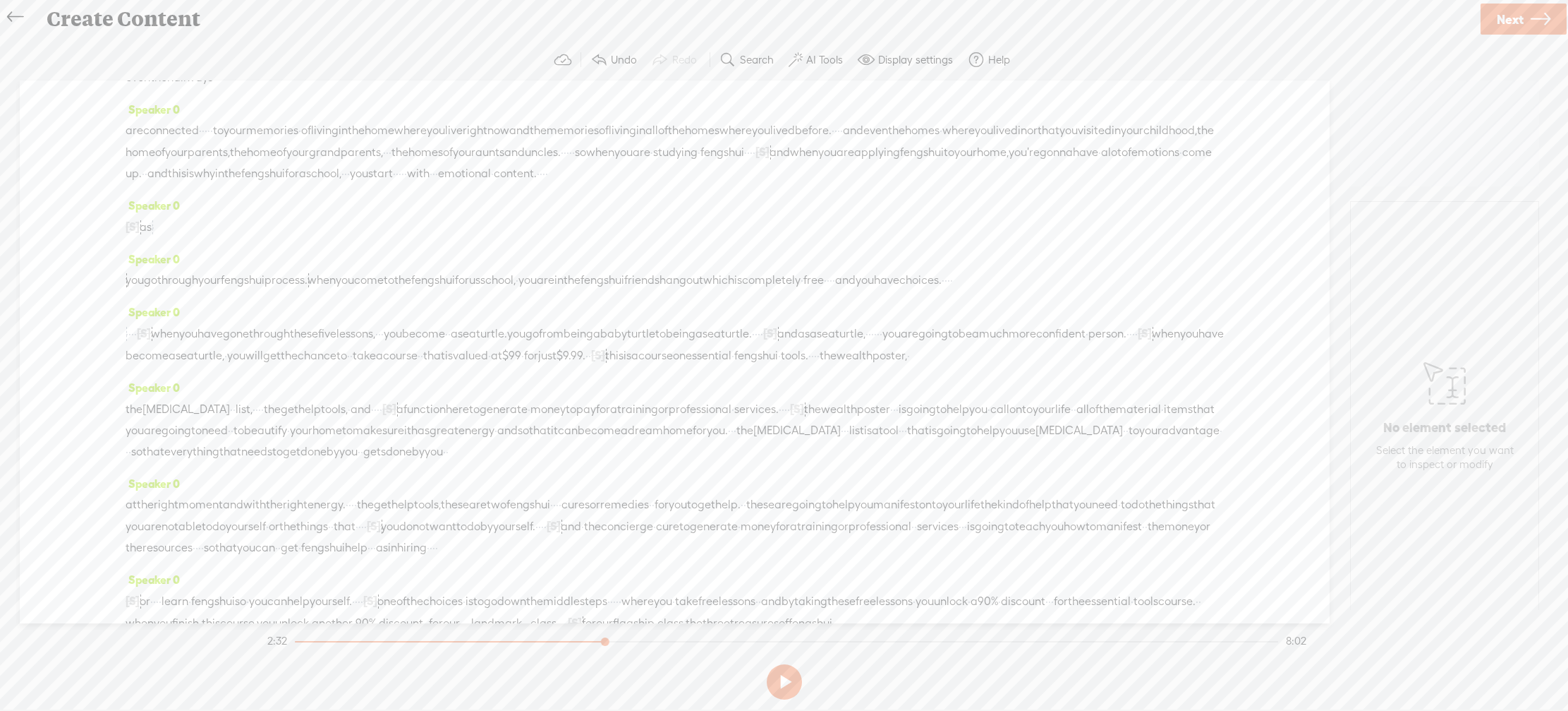
click at [830, 291] on span "·" at bounding box center [948, 279] width 3 height 21
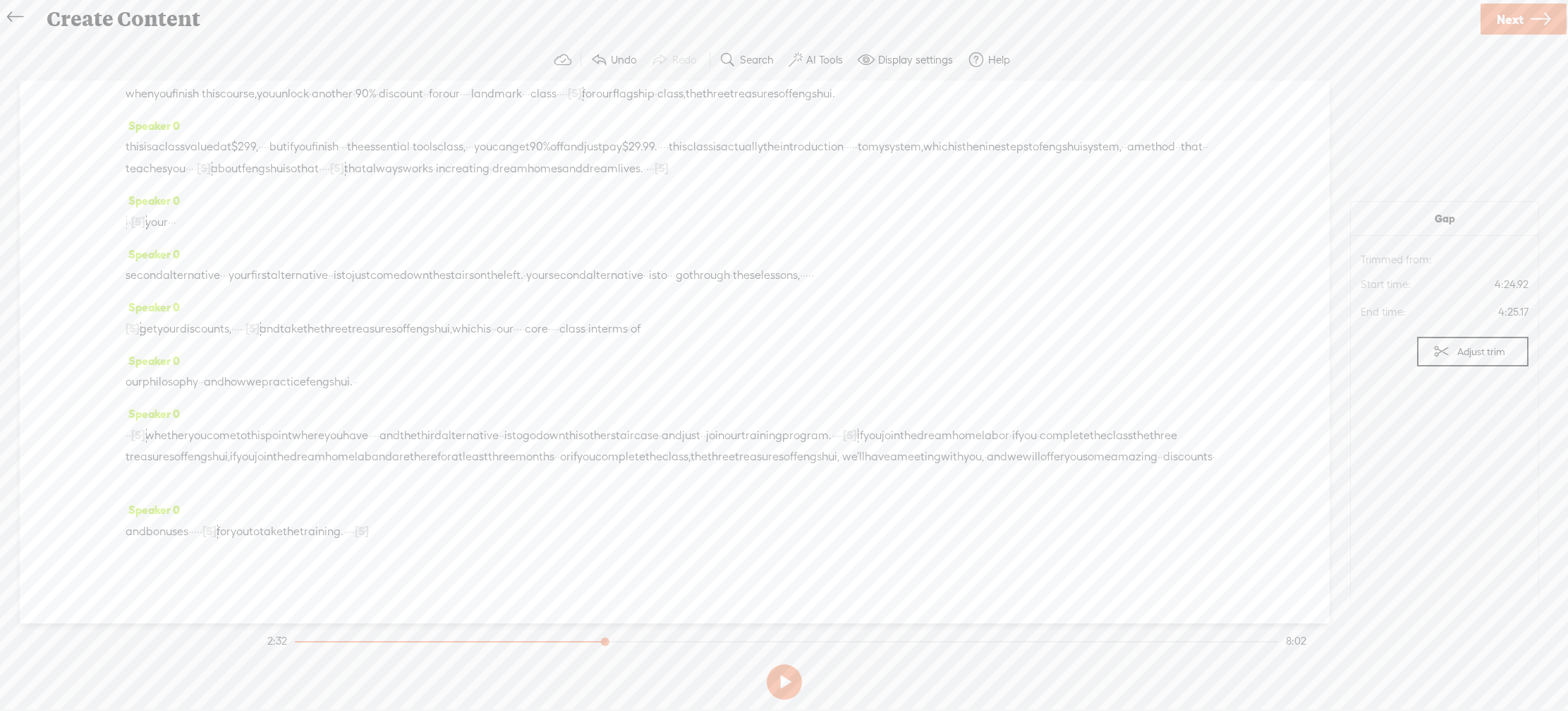
scroll to position [952, 0]
drag, startPoint x: 453, startPoint y: 312, endPoint x: 508, endPoint y: 347, distance: 65.2
click at [508, 105] on div "[S] · · · · · · or · · · · learn · feng shui so · you can help yourself. · · · …" at bounding box center [674, 83] width 1098 height 43
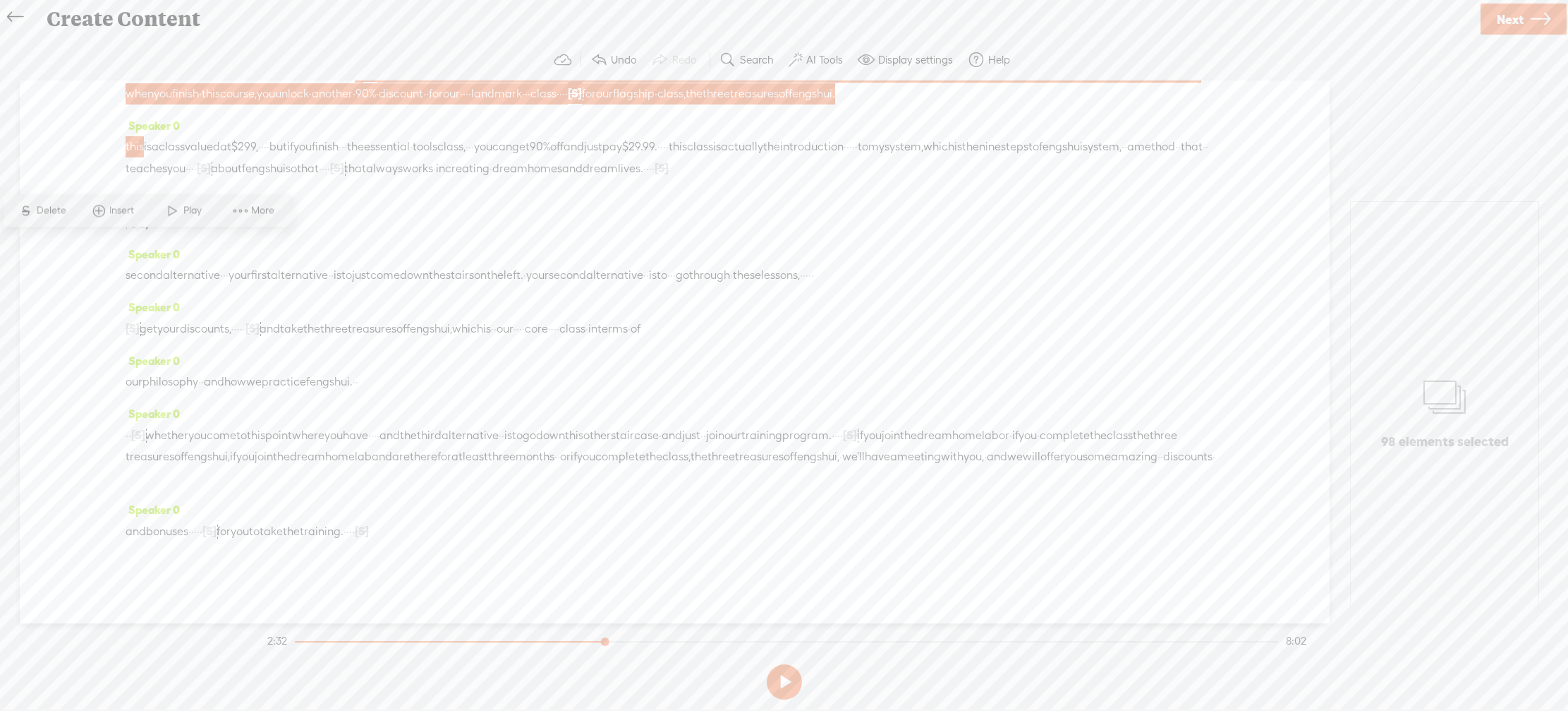
scroll to position [1117, 0]
click at [830, 286] on div "second alternative · · · your first alternative · · is to just come down the st…" at bounding box center [674, 274] width 1098 height 21
drag, startPoint x: 630, startPoint y: 388, endPoint x: 989, endPoint y: 426, distance: 361.0
click at [830, 426] on div "Speaker 0 welcome to the fongue for a school. · · · · [S] · · · before you join…" at bounding box center [675, 351] width 1310 height 543
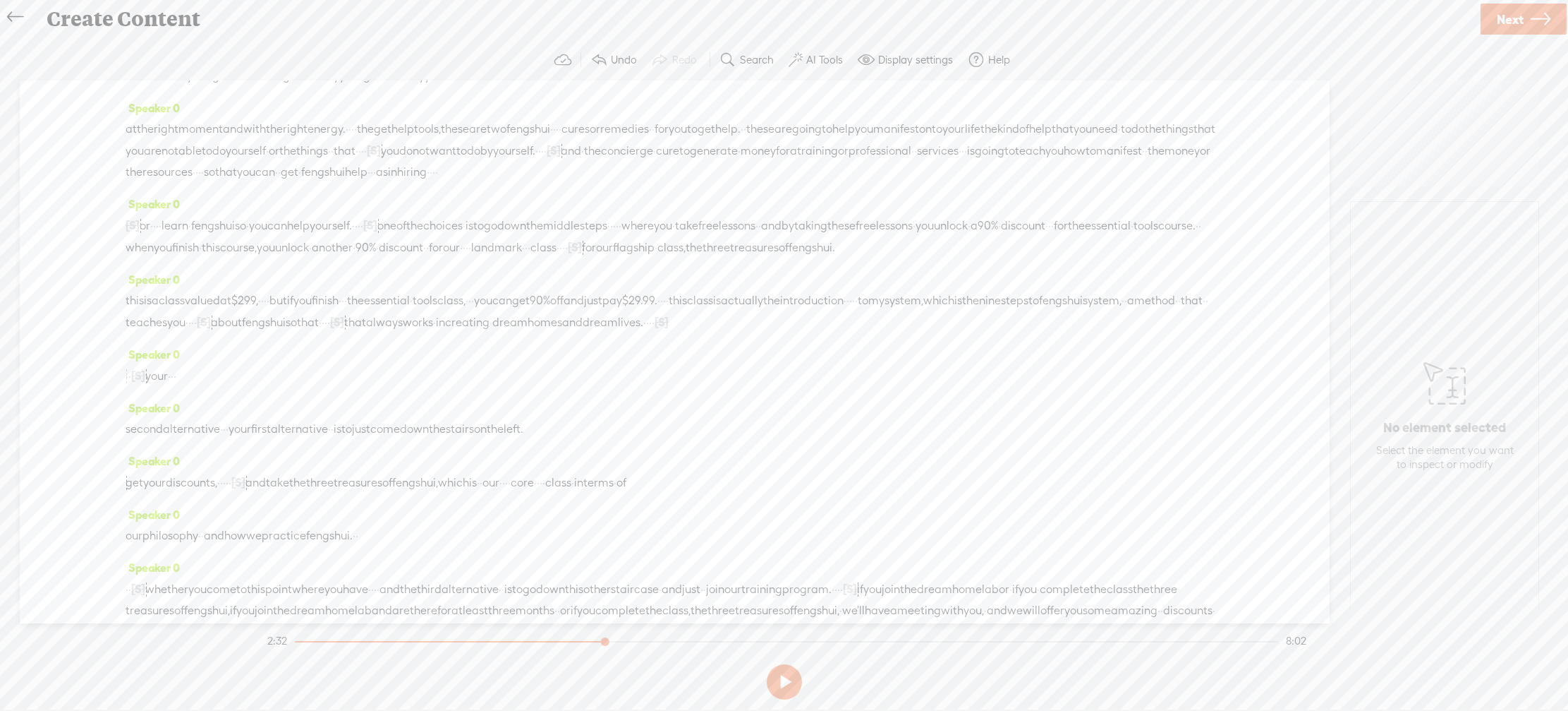
scroll to position [643, 0]
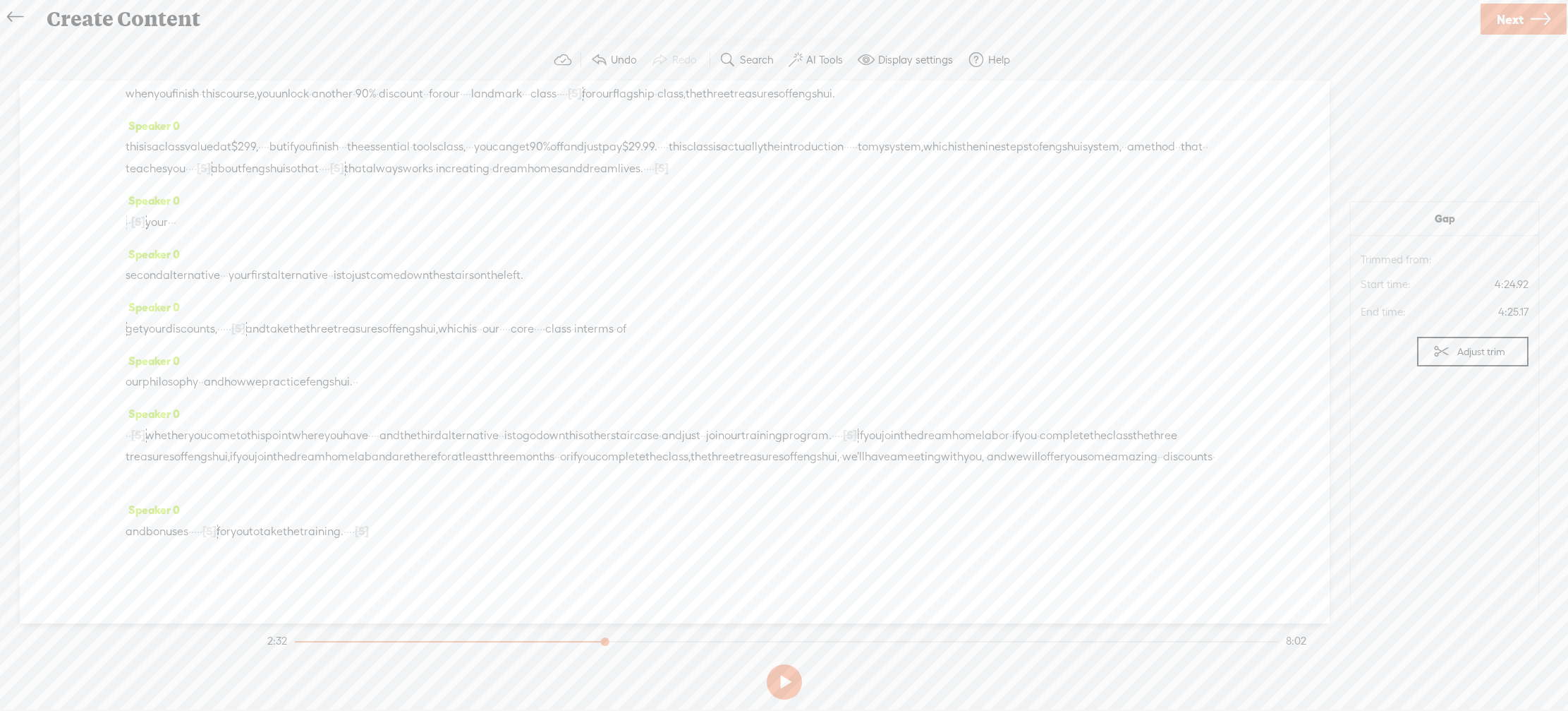
scroll to position [909, 0]
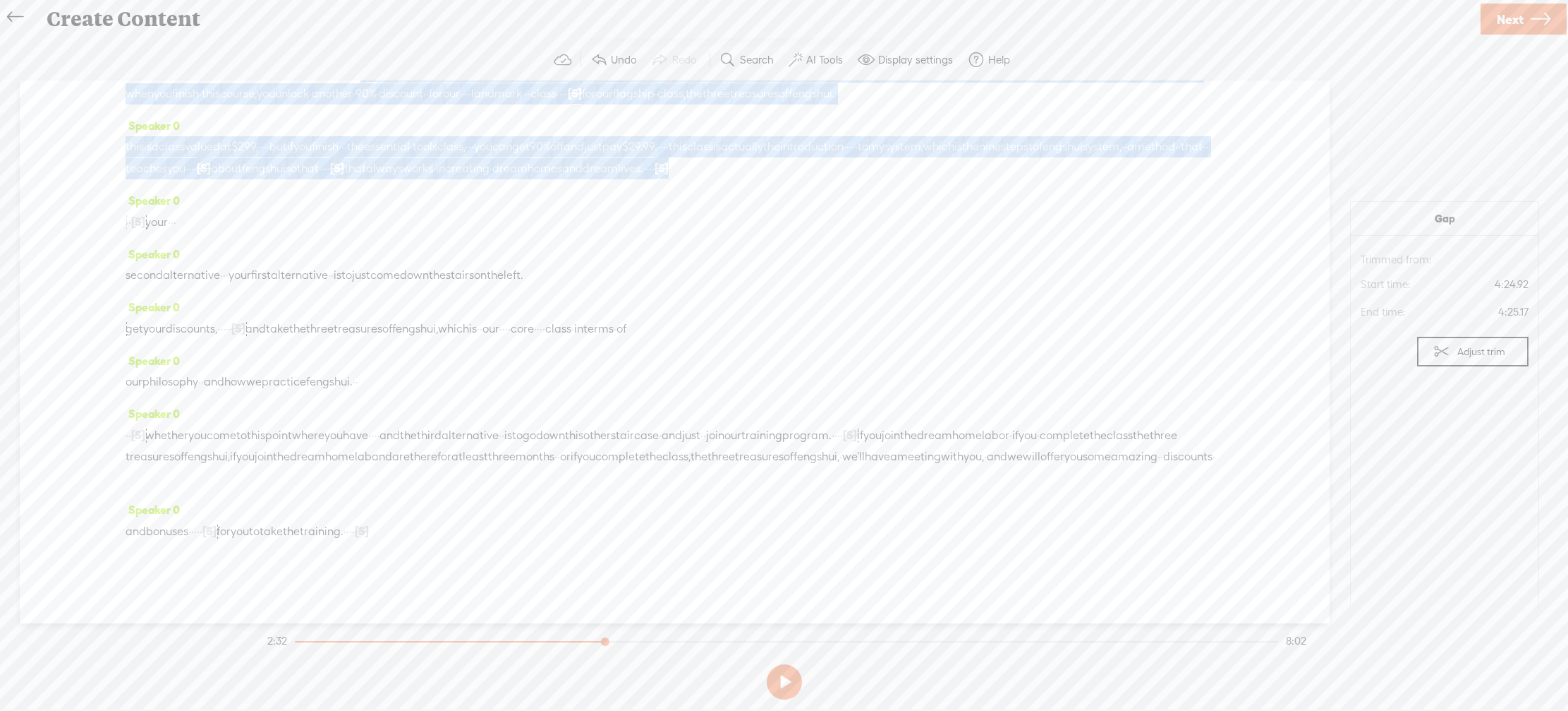
drag, startPoint x: 462, startPoint y: 350, endPoint x: 802, endPoint y: 490, distance: 367.7
click at [802, 490] on div "Speaker 0 welcome to the fongue for a school. · · · · [S] · · · before you join…" at bounding box center [675, 351] width 1310 height 543
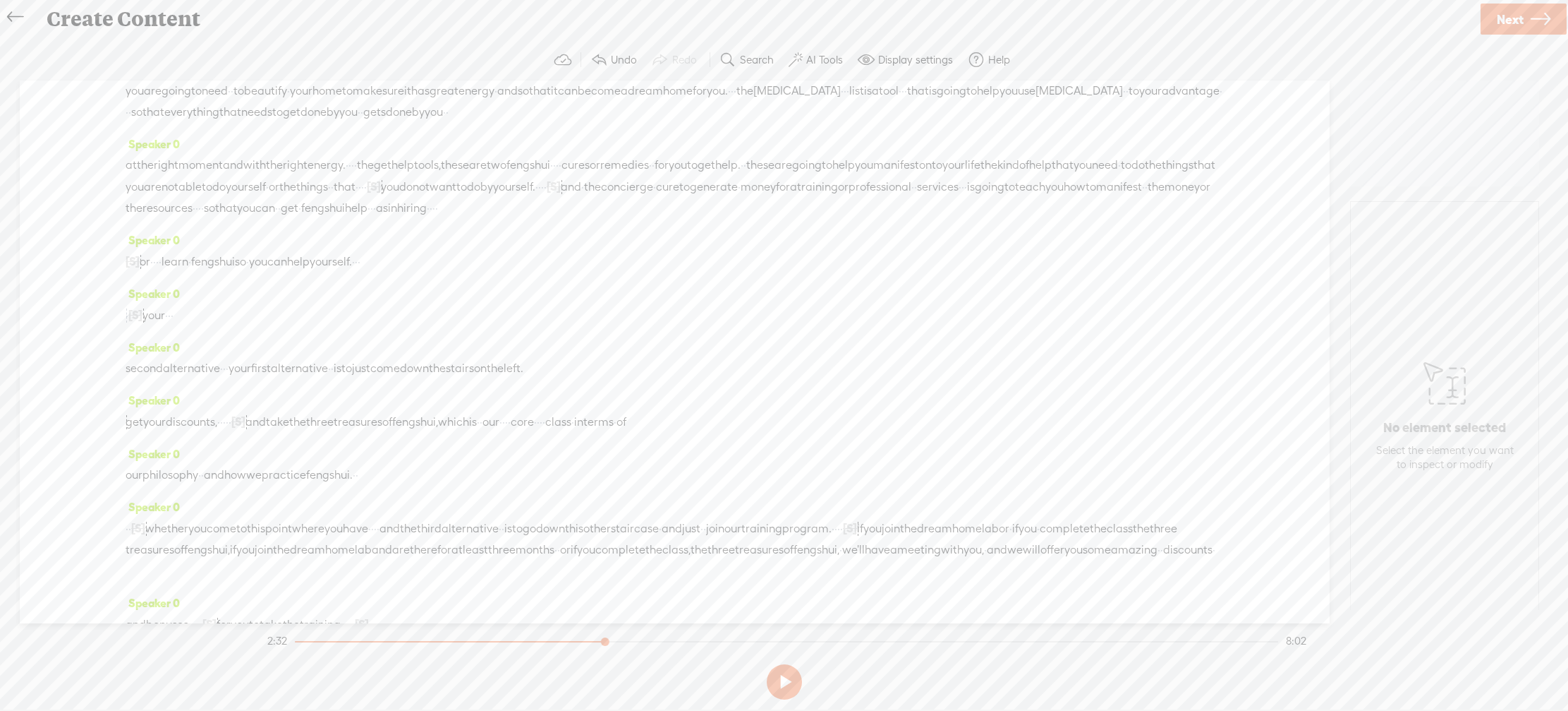
scroll to position [604, 0]
click at [368, 34] on span "[S]" at bounding box center [360, 28] width 14 height 13
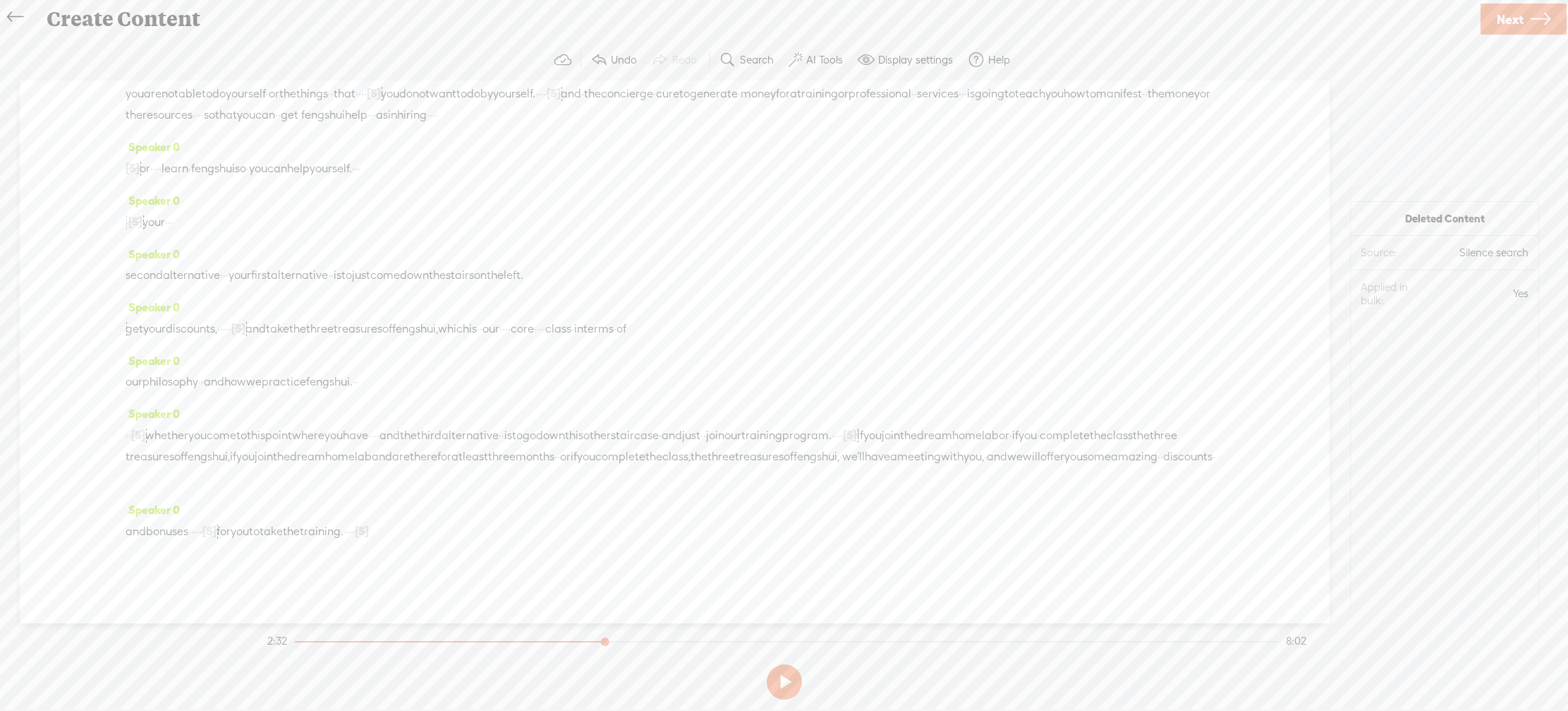
scroll to position [1288, 0]
click at [738, 507] on div "Speaker 0 and bonuses · · · · · [S] · · · · for you to take the training. · · ·…" at bounding box center [674, 525] width 1098 height 54
drag, startPoint x: 401, startPoint y: 431, endPoint x: 176, endPoint y: 407, distance: 226.3
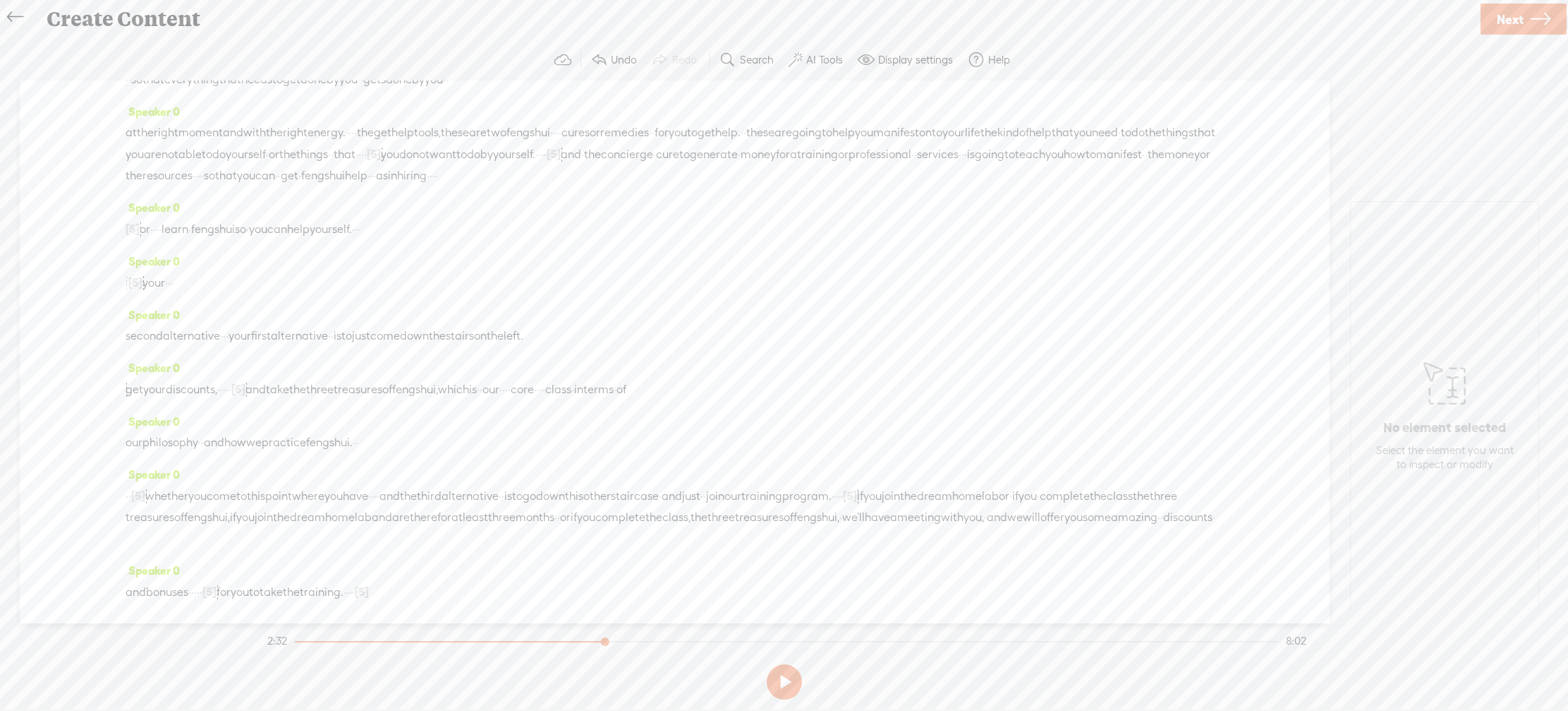
scroll to position [654, 0]
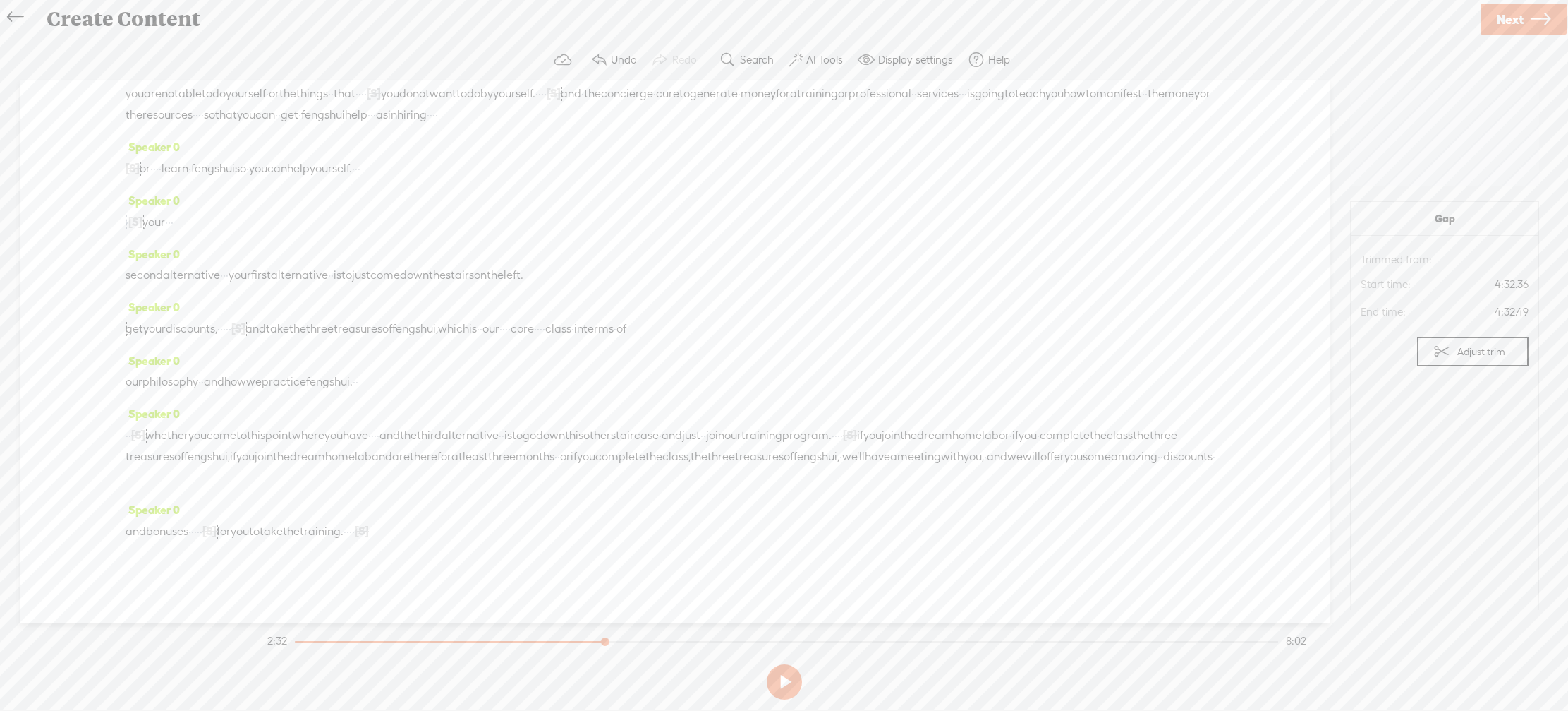
scroll to position [805, 0]
drag, startPoint x: 273, startPoint y: 368, endPoint x: 167, endPoint y: 342, distance: 109.1
drag, startPoint x: 236, startPoint y: 370, endPoint x: 222, endPoint y: 359, distance: 17.8
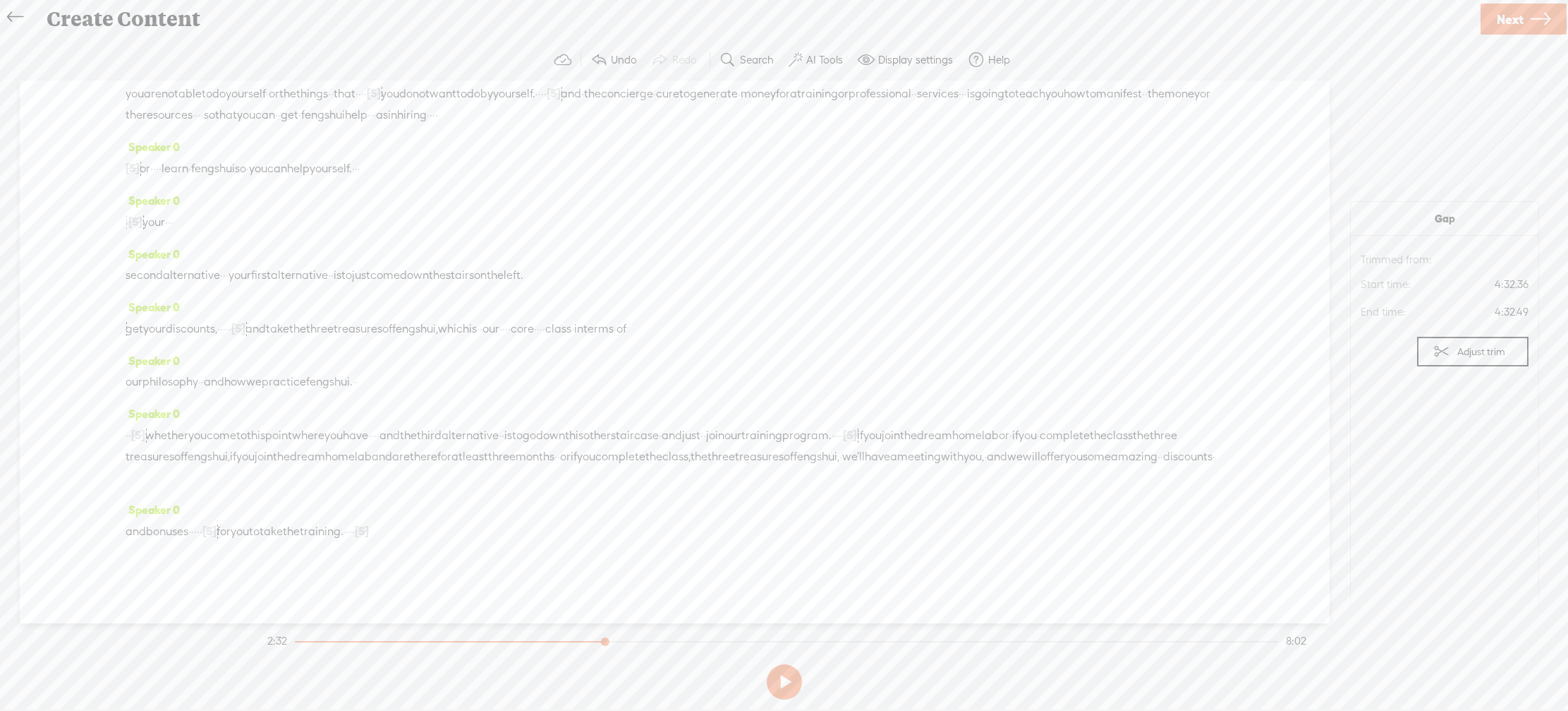
drag, startPoint x: 237, startPoint y: 361, endPoint x: 197, endPoint y: 343, distance: 43.9
drag, startPoint x: 192, startPoint y: 344, endPoint x: 204, endPoint y: 346, distance: 12.2
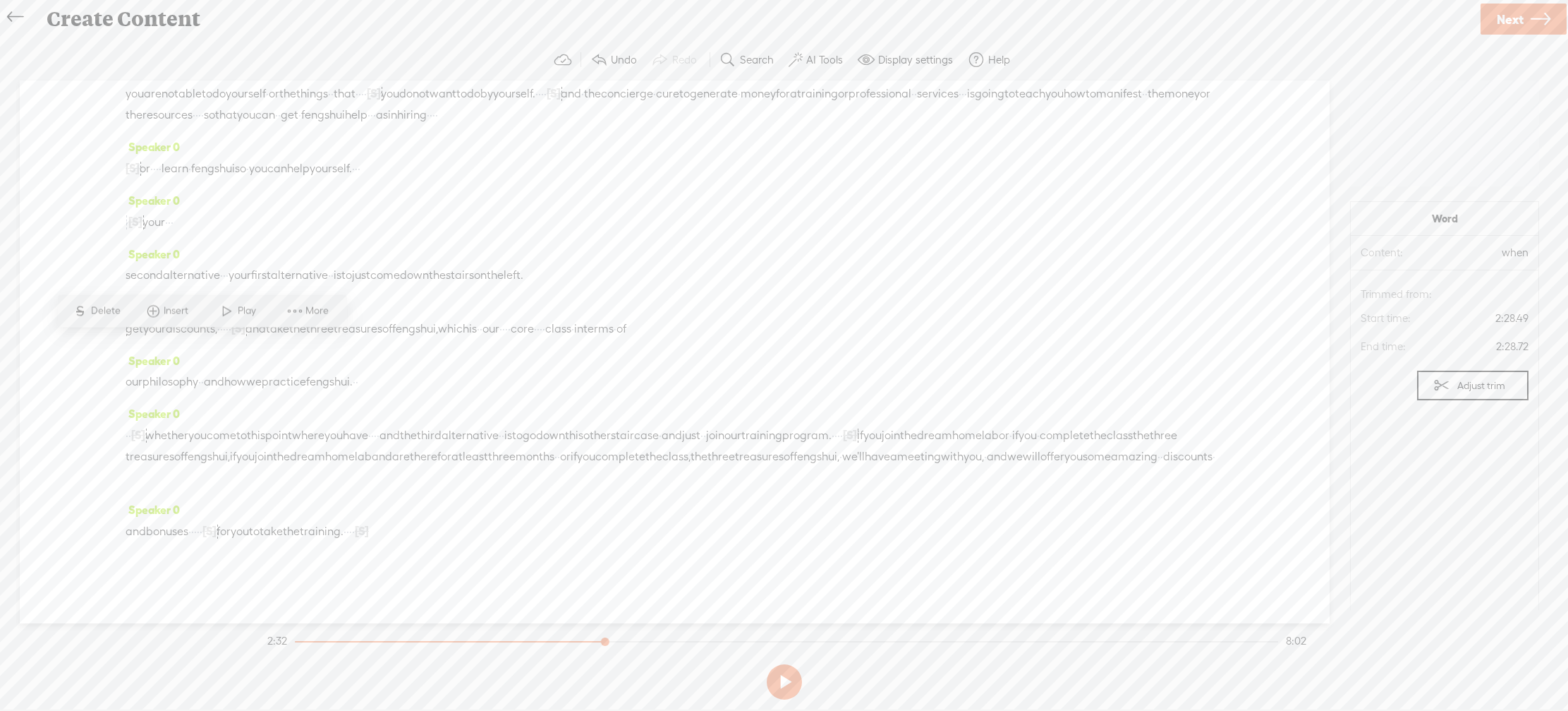
drag, startPoint x: 237, startPoint y: 367, endPoint x: 347, endPoint y: 378, distance: 110.5
click at [830, 24] on span "Next" at bounding box center [1510, 19] width 27 height 36
click at [830, 355] on input "text" at bounding box center [787, 350] width 483 height 28
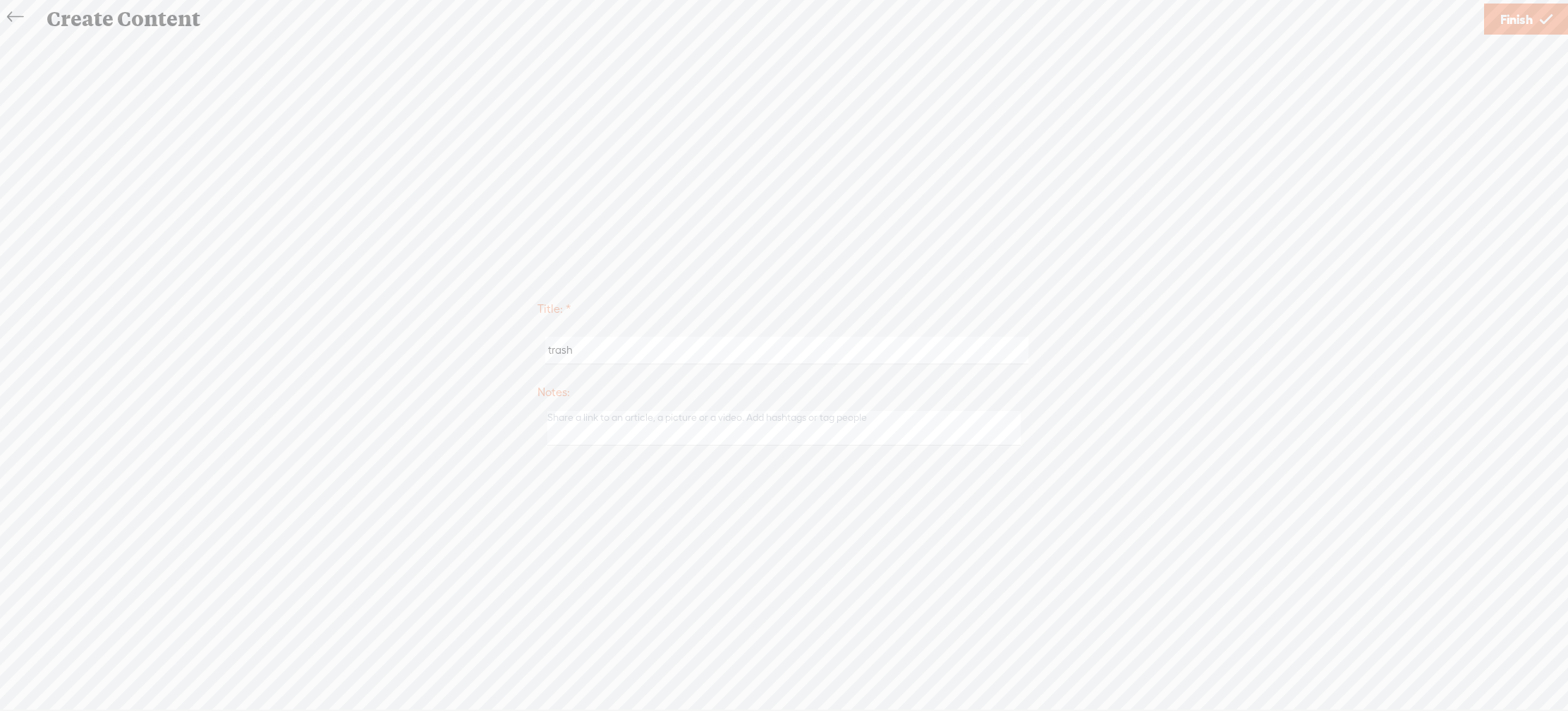
type input "trash"
click at [830, 18] on span "Finish" at bounding box center [1516, 19] width 33 height 36
